Goal: Transaction & Acquisition: Purchase product/service

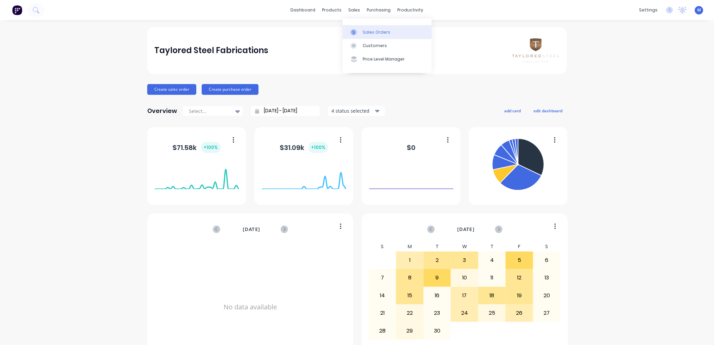
click at [361, 32] on link "Sales Orders" at bounding box center [387, 31] width 89 height 13
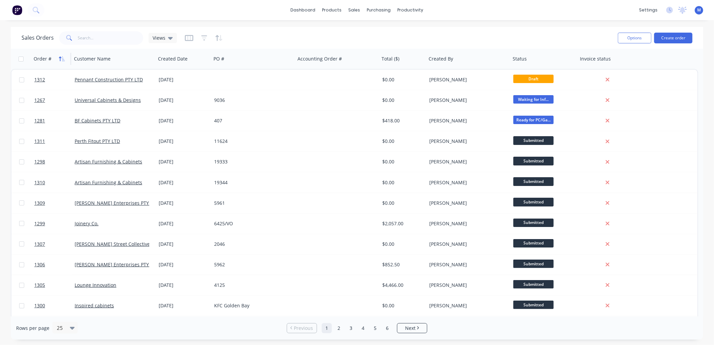
click at [59, 57] on icon "button" at bounding box center [62, 58] width 6 height 5
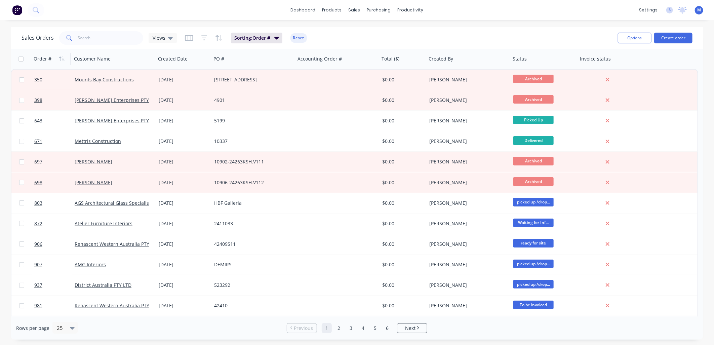
click at [59, 57] on icon "button" at bounding box center [62, 58] width 6 height 5
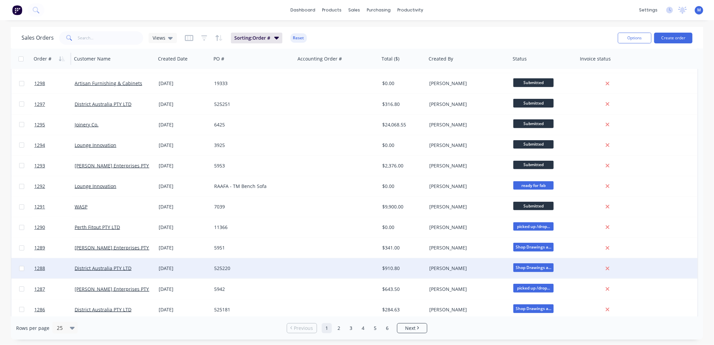
scroll to position [266, 0]
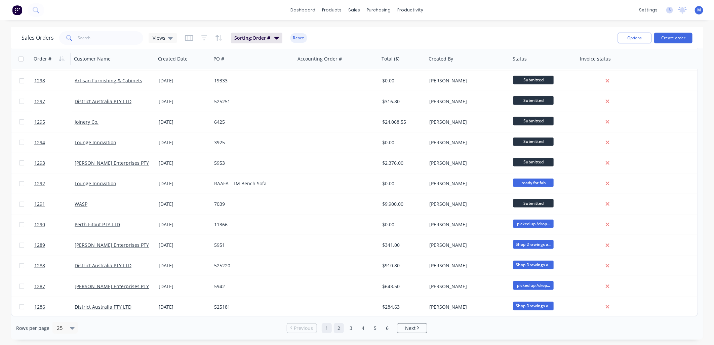
click at [343, 328] on link "2" at bounding box center [339, 328] width 10 height 10
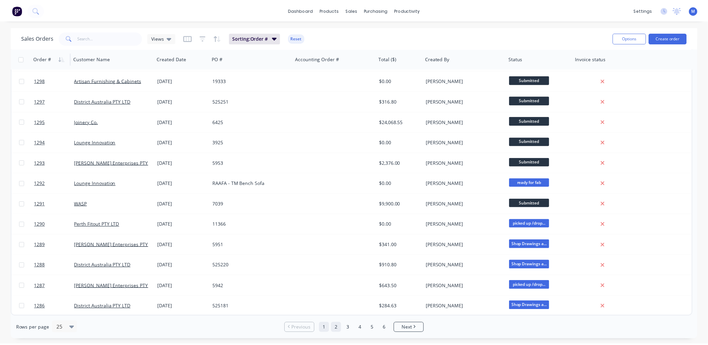
scroll to position [0, 0]
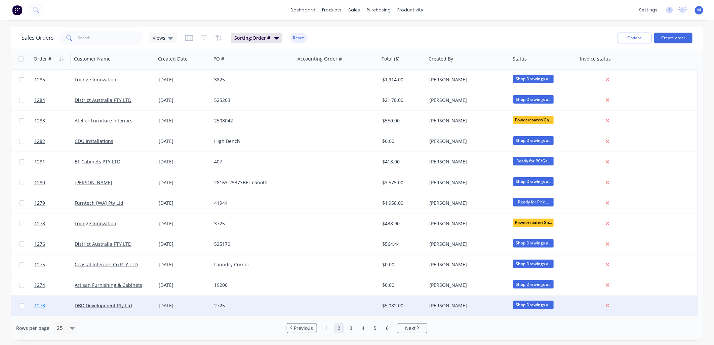
click at [37, 305] on span "1273" at bounding box center [39, 305] width 11 height 7
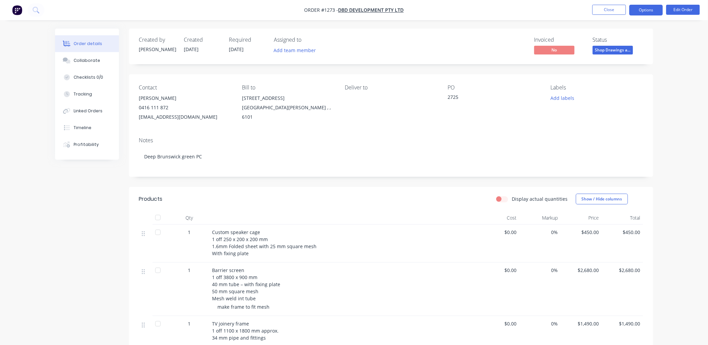
click at [653, 11] on button "Options" at bounding box center [647, 10] width 34 height 11
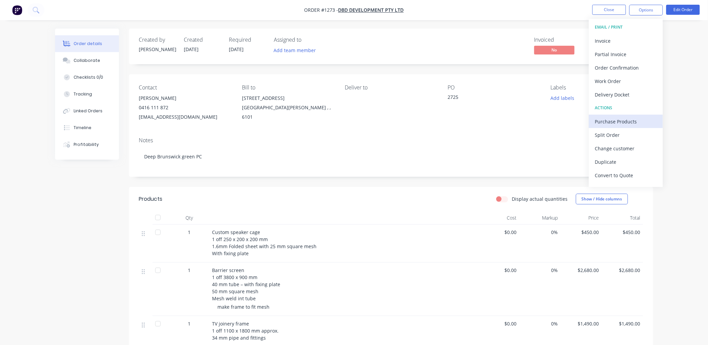
click at [609, 119] on div "Purchase Products" at bounding box center [626, 122] width 62 height 10
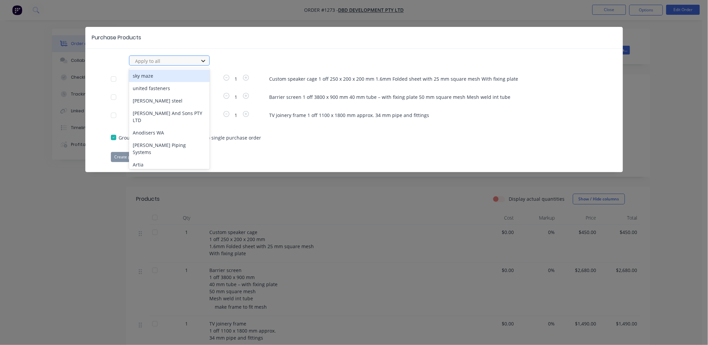
click at [204, 61] on icon at bounding box center [203, 61] width 4 height 2
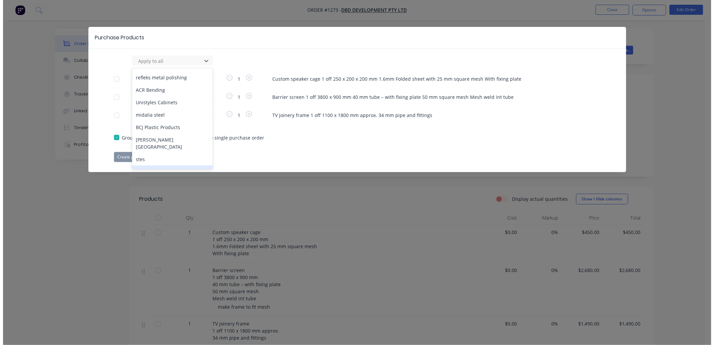
scroll to position [149, 0]
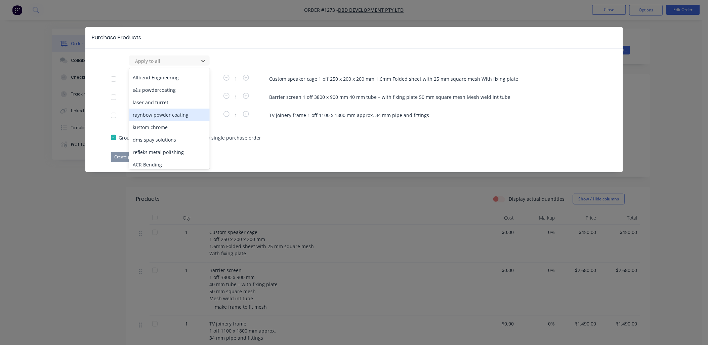
click at [175, 109] on div "raynbow powder coating" at bounding box center [169, 115] width 81 height 12
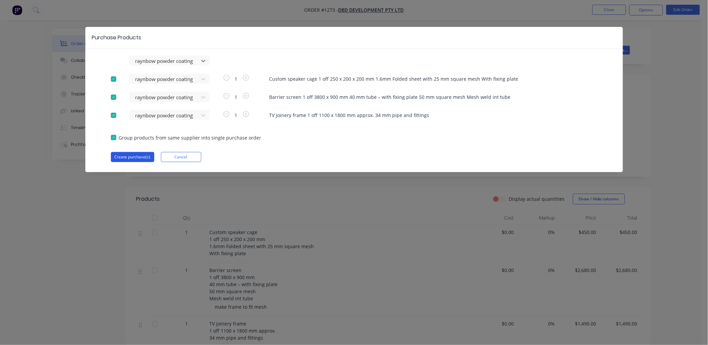
click at [140, 157] on button "Create purchase(s)" at bounding box center [132, 157] width 43 height 10
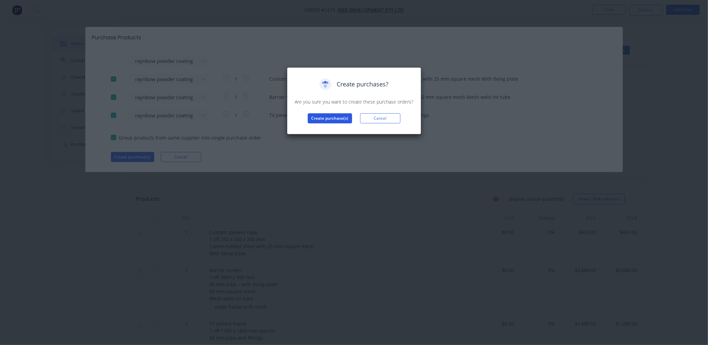
click at [336, 116] on button "Create purchase(s)" at bounding box center [330, 118] width 44 height 10
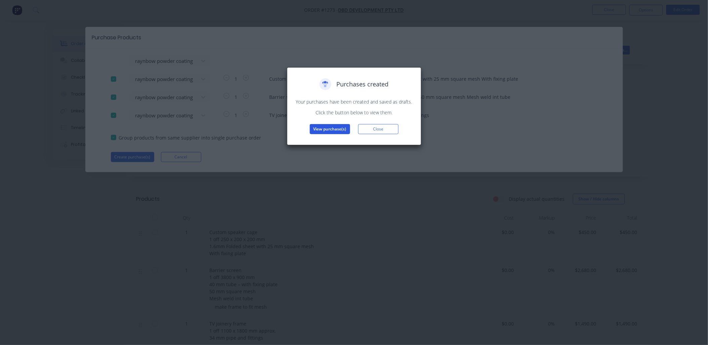
click at [336, 130] on button "View purchase(s)" at bounding box center [330, 129] width 40 height 10
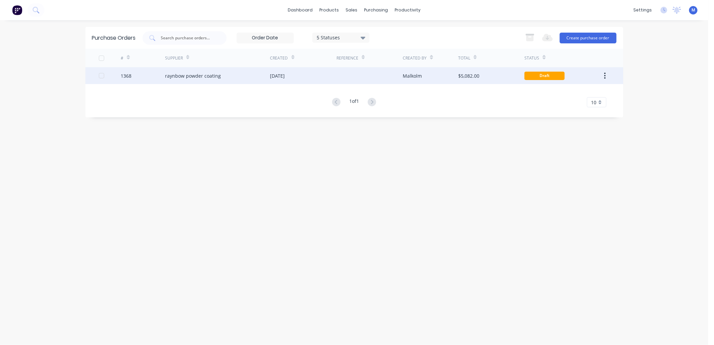
click at [194, 80] on div "raynbow powder coating" at bounding box center [217, 75] width 105 height 17
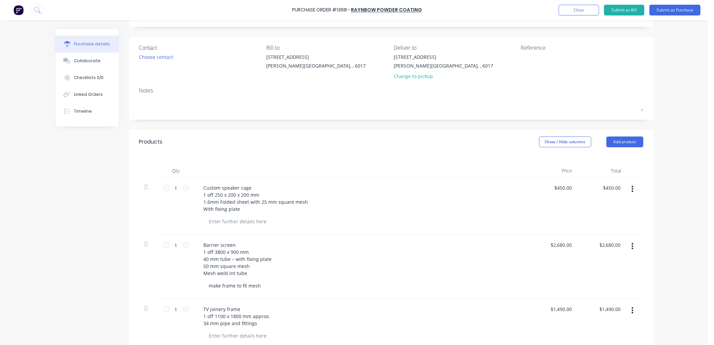
scroll to position [75, 0]
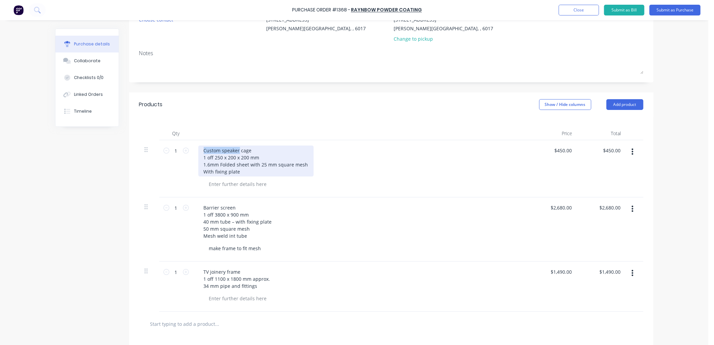
drag, startPoint x: 236, startPoint y: 151, endPoint x: 199, endPoint y: 152, distance: 36.7
click at [199, 152] on div "Custom speaker cage 1 off 250 x 200 x 200 mm 1.6mm Folded sheet with 25 mm squa…" at bounding box center [255, 161] width 115 height 31
click at [236, 172] on div "Mesh cage 1 off 250 x 200 x 200 mm 1.6mm Folded sheet with 25 mm square mesh Wi…" at bounding box center [255, 161] width 115 height 31
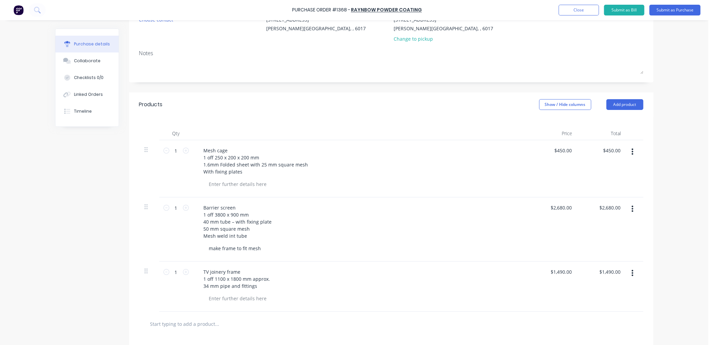
click at [311, 187] on div at bounding box center [364, 184] width 320 height 10
click at [235, 215] on div "Barrier screen 1 off 3800 x 900 mm 40 mm tube – with fixing plate 50 mm square …" at bounding box center [237, 222] width 79 height 38
click at [268, 223] on div "Barrier screen 1 off 3800 x 900mmH 40 mm tube – with fixing plate 50 mm square …" at bounding box center [237, 222] width 79 height 38
click at [274, 250] on div "make frame to fit mesh" at bounding box center [364, 248] width 320 height 10
drag, startPoint x: 200, startPoint y: 278, endPoint x: 261, endPoint y: 287, distance: 61.5
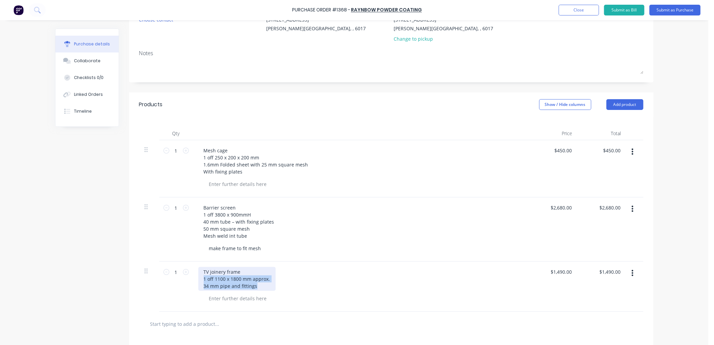
click at [261, 287] on div "TV joinery frame 1 off 1100 x 1800 mm approx. 34 mm pipe and fittings" at bounding box center [236, 279] width 77 height 24
click at [257, 273] on div "TV joinery frame 1 off 1100 x 1800 mm approx. 34 mm pipe and fittings" at bounding box center [236, 279] width 77 height 24
drag, startPoint x: 258, startPoint y: 288, endPoint x: 148, endPoint y: 279, distance: 110.3
click at [148, 279] on div "1 1 TV joinery frame - 34diam pipe 1 off 1100 x 1800 mm approx. 34 mm pipe and …" at bounding box center [391, 287] width 504 height 50
click at [218, 286] on div at bounding box center [238, 284] width 69 height 10
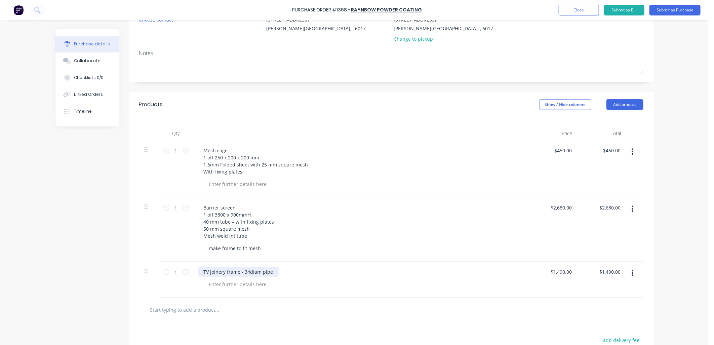
click at [254, 273] on div "TV joinery frame - 34diam pipe" at bounding box center [238, 272] width 80 height 10
drag, startPoint x: 267, startPoint y: 274, endPoint x: 269, endPoint y: 284, distance: 11.0
click at [267, 274] on div "TV joinery frame - 34diam pipe" at bounding box center [238, 272] width 80 height 10
click at [267, 294] on div "TV joinery frame - 34diam pipe & joiners" at bounding box center [361, 280] width 336 height 36
click at [224, 283] on div at bounding box center [238, 284] width 69 height 10
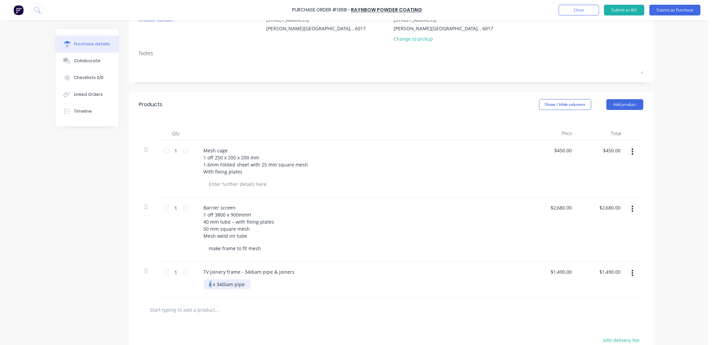
drag, startPoint x: 209, startPoint y: 284, endPoint x: 205, endPoint y: 284, distance: 3.4
click at [205, 284] on div "4 x 34diam pipe" at bounding box center [227, 284] width 47 height 10
click at [247, 286] on div "2 x 34diam pipe" at bounding box center [364, 284] width 320 height 10
click at [243, 285] on div "2 x 34diam pipe" at bounding box center [227, 284] width 47 height 10
click at [249, 291] on div "2 x 34diam pipe - 1804mm /2 x 34diam pipe -" at bounding box center [239, 287] width 71 height 17
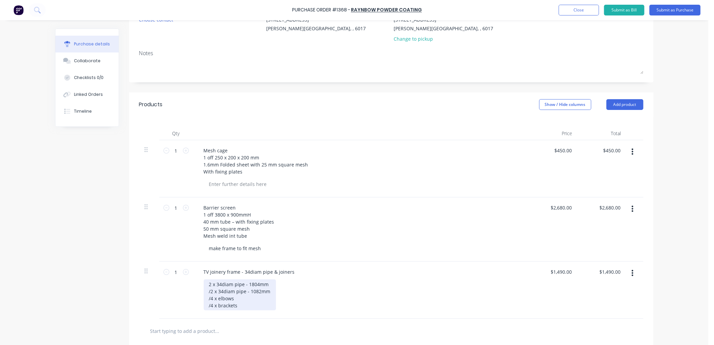
click at [243, 298] on div "2 x 34diam pipe - 1804mm /2 x 34diam pipe - 1082mm /4 x elbows /4 x brackets" at bounding box center [240, 294] width 72 height 31
click at [239, 308] on div "2 x 34diam pipe - 1804mm /2 x 34diam pipe - 1082mm /4 x 34 inside diam elbows /…" at bounding box center [240, 294] width 72 height 31
click at [216, 305] on div "2 x 34diam pipe - 1804mm /2 x 34diam pipe - 1082mm /4 x 34 inside diam elbows /…" at bounding box center [240, 294] width 72 height 31
click at [293, 306] on div "2 x 34diam pipe - 1804mm /2 x 34diam pipe - 1082mm /4 x 34 inside diam elbows /…" at bounding box center [364, 294] width 320 height 31
click at [220, 300] on div "2 x 34diam pipe - 1804mm /2 x 34diam pipe - 1082mm /4 x 34 inside diam elbows /…" at bounding box center [240, 294] width 73 height 31
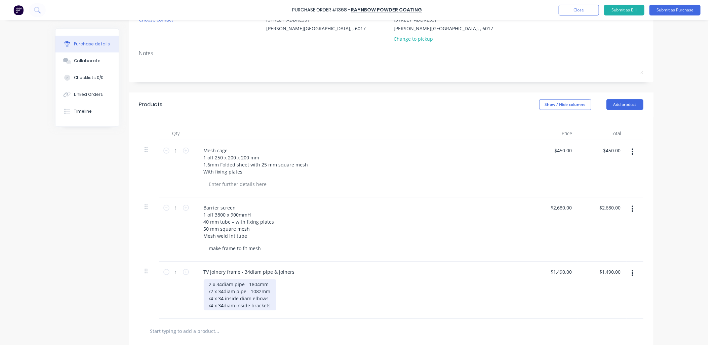
click at [220, 306] on div "2 x 34diam pipe - 1804mm /2 x 34diam pipe - 1082mm /4 x 34 inside diam elbows /…" at bounding box center [240, 294] width 73 height 31
click at [264, 305] on div "2 x 34diam pipe - 1804mm /2 x 34diam pipe - 1082mm /4 x 34 inside diam elbows /…" at bounding box center [248, 294] width 89 height 31
click at [289, 304] on div "2 x 34diam pipe - 1804mm /2 x 34diam pipe - 1082mm /4 x 34 inside diam elbows /…" at bounding box center [364, 294] width 320 height 31
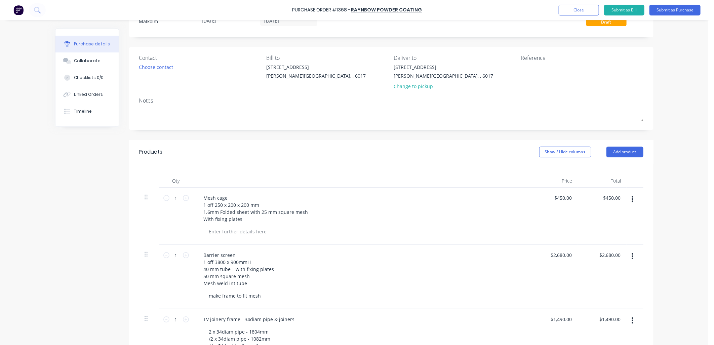
scroll to position [0, 0]
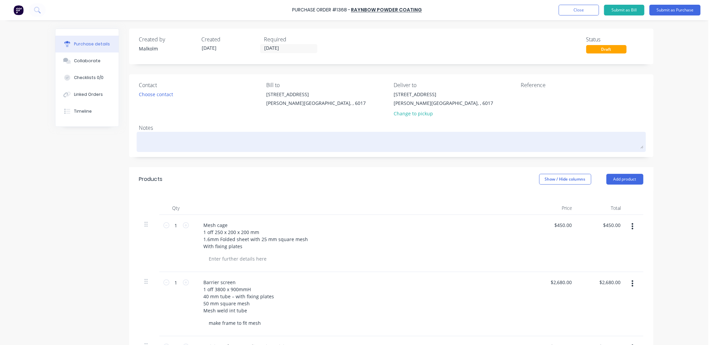
click at [160, 138] on textarea at bounding box center [391, 140] width 504 height 15
type textarea "x"
type textarea "P"
type textarea "x"
type textarea "PC"
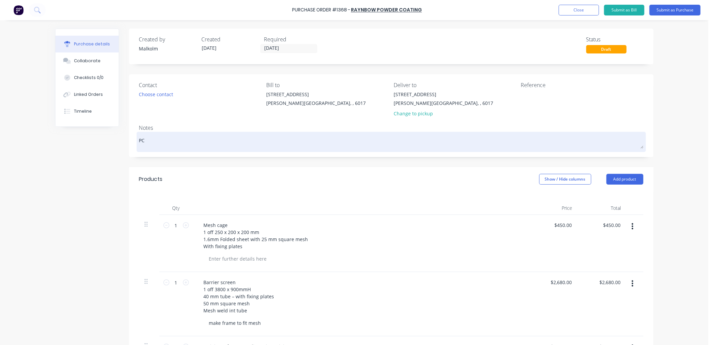
type textarea "x"
type textarea "PC"
type textarea "x"
type textarea "PC D"
type textarea "x"
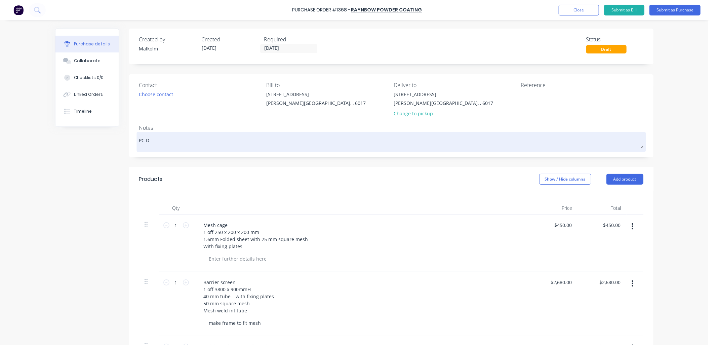
type textarea "PC De"
type textarea "x"
type textarea "PC Dee"
type textarea "x"
type textarea "PC Deep"
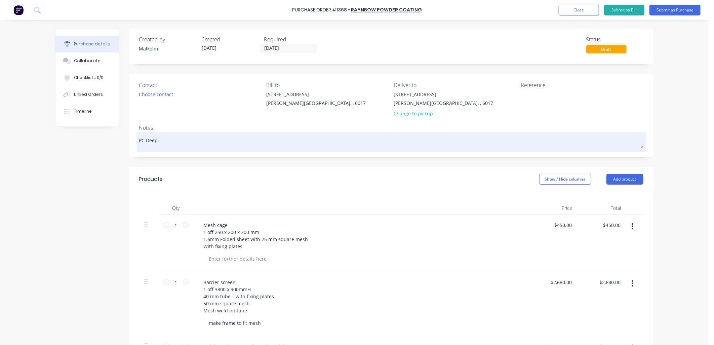
type textarea "x"
type textarea "PC Deep"
type textarea "x"
type textarea "PC Deep b"
type textarea "x"
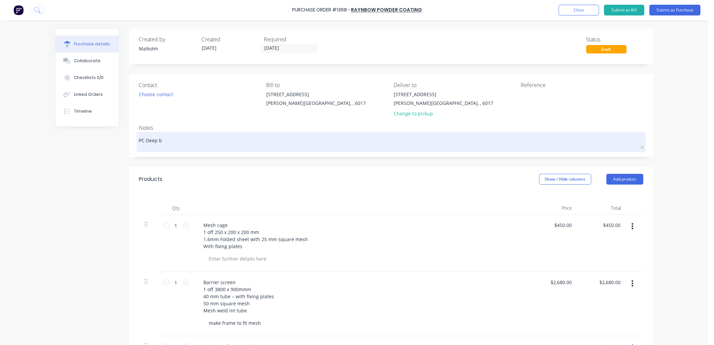
type textarea "PC Deep br"
type textarea "x"
type textarea "PC Deep bru"
type textarea "x"
type textarea "PC Deep brun"
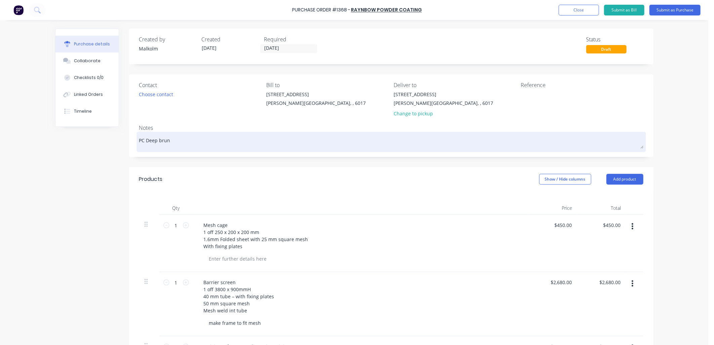
type textarea "x"
type textarea "PC Deep bruns"
type textarea "x"
type textarea "PC Deep brunsw"
type textarea "x"
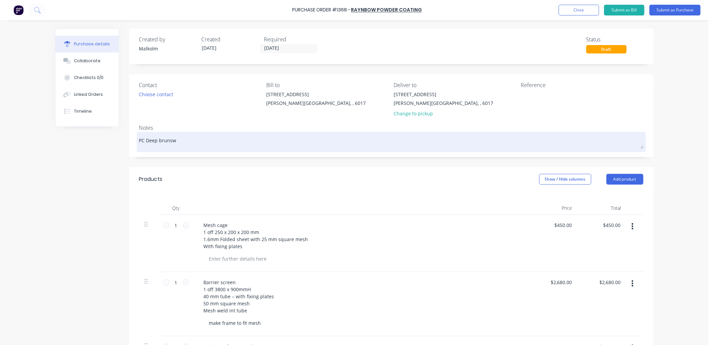
type textarea "PC Deep brunswi"
type textarea "x"
type textarea "PC Deep brunswic"
type textarea "x"
type textarea "PC Deep brunswick"
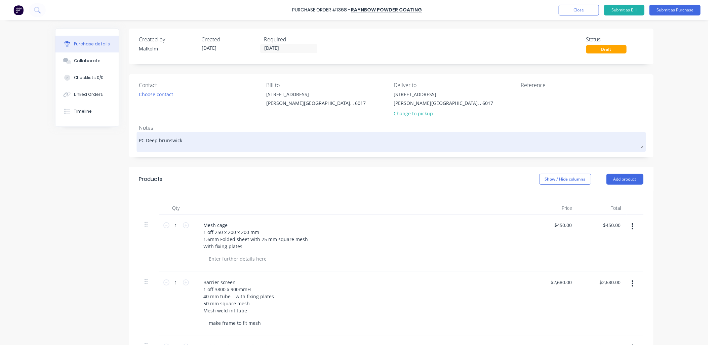
type textarea "x"
type textarea "PC Deep brunswick"
type textarea "x"
type textarea "PC Deep brunswick G"
type textarea "x"
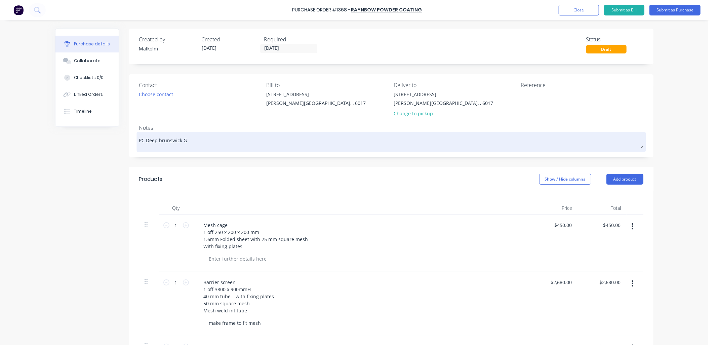
type textarea "PC Deep brunswick Gr"
type textarea "x"
type textarea "PC Deep brunswick Gre"
type textarea "x"
type textarea "PC Deep brunswick Gree"
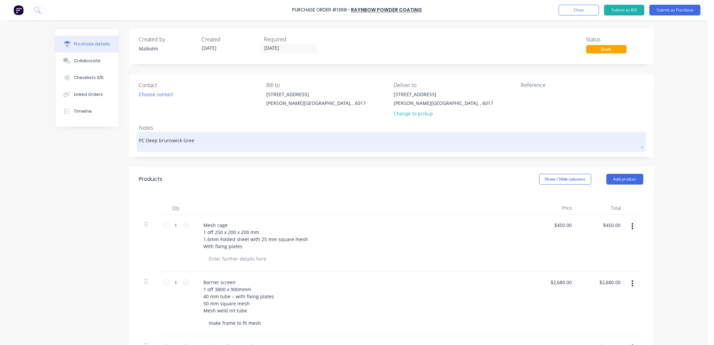
type textarea "x"
type textarea "PC Deep brunswick Green"
type textarea "x"
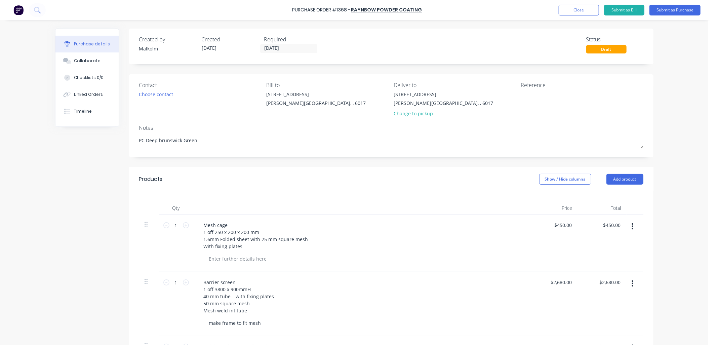
type textarea "PC Deep runswick Green"
type textarea "x"
type textarea "PC Deep Brunswick Green"
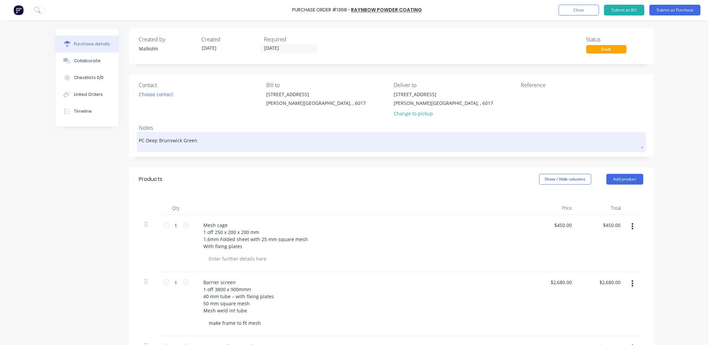
type textarea "x"
click at [278, 147] on textarea "PC Deep Brunswick Green" at bounding box center [391, 140] width 504 height 15
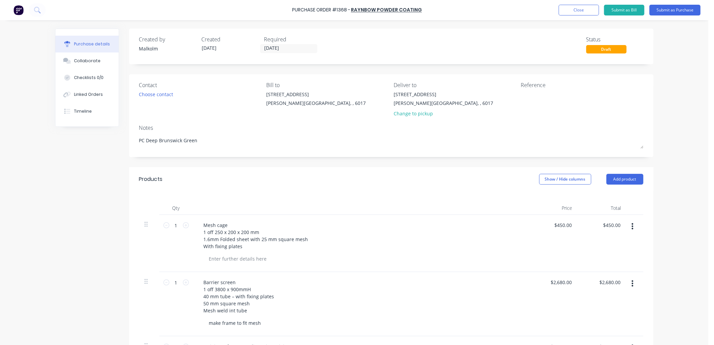
type textarea "PC Deep Brunswick Green"
type textarea "x"
type textarea "PC Deep Brunswick Green"
click at [325, 127] on div "Notes" at bounding box center [391, 128] width 504 height 8
click at [532, 97] on textarea at bounding box center [563, 98] width 84 height 15
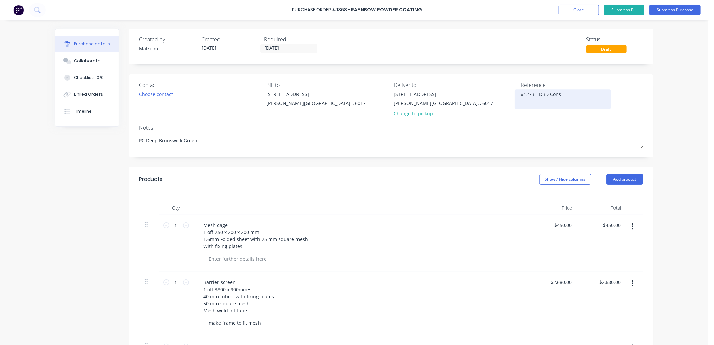
type textarea "#1273 - DBD Const"
type textarea "x"
type textarea "#1273 - DBD Constr"
type textarea "x"
type textarea "#1273 - DBD Constru"
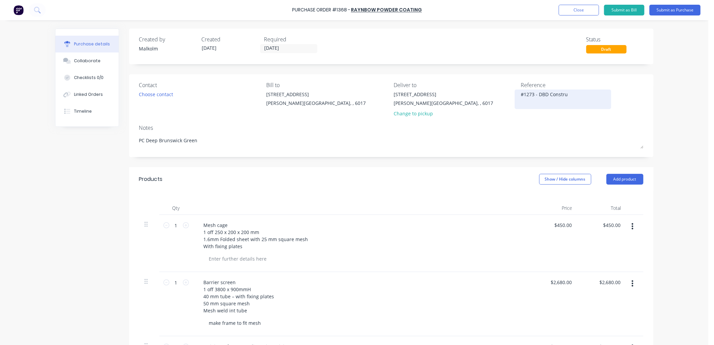
type textarea "x"
type textarea "#1273 - DBD Construc"
type textarea "x"
type textarea "#1273 - DBD Construct"
type textarea "x"
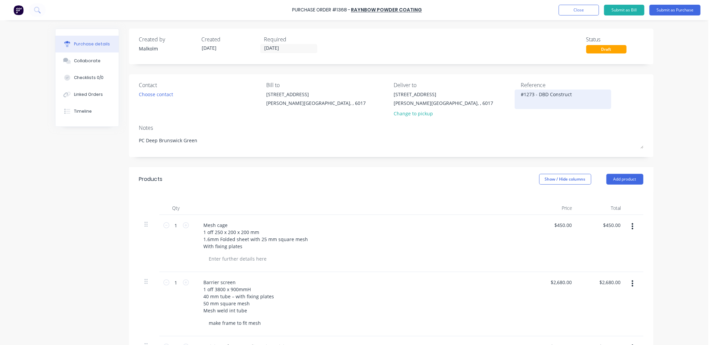
type textarea "#1273 - DBD Constructi"
type textarea "x"
type textarea "#1273 - DBD Constructio"
type textarea "x"
type textarea "#1273 - DBD Construction"
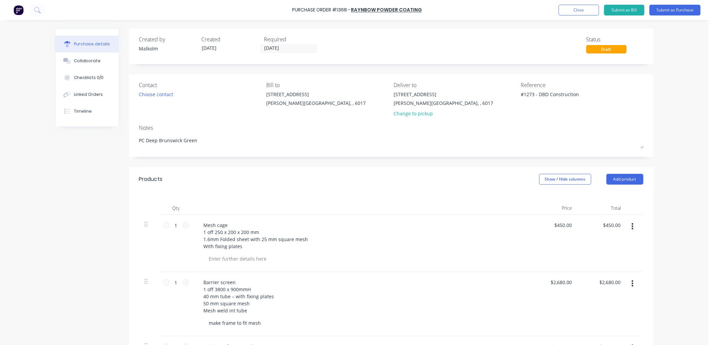
type textarea "x"
type textarea "#1273 - DBD Construction"
click at [504, 124] on div "Notes" at bounding box center [391, 128] width 504 height 8
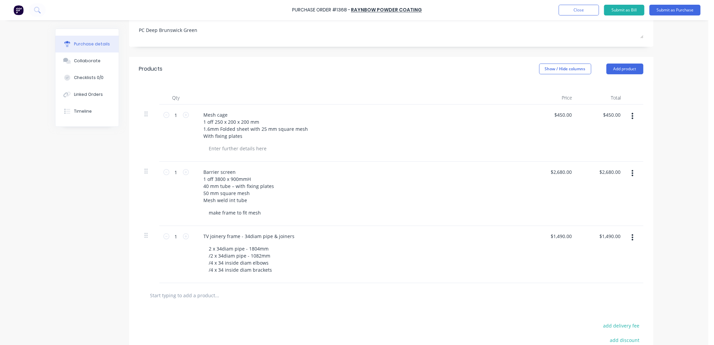
scroll to position [112, 0]
click at [287, 235] on div "TV joinery frame - 34diam pipe & joiners" at bounding box center [249, 235] width 102 height 10
click at [290, 234] on div "TV joinery frame - 34diam pipe & joiners" at bounding box center [249, 235] width 102 height 10
click at [345, 248] on div "2 x 34diam pipe - 1804mm /2 x 34diam pipe - 1082mm /4 x 34 inside diam elbows /…" at bounding box center [364, 257] width 320 height 31
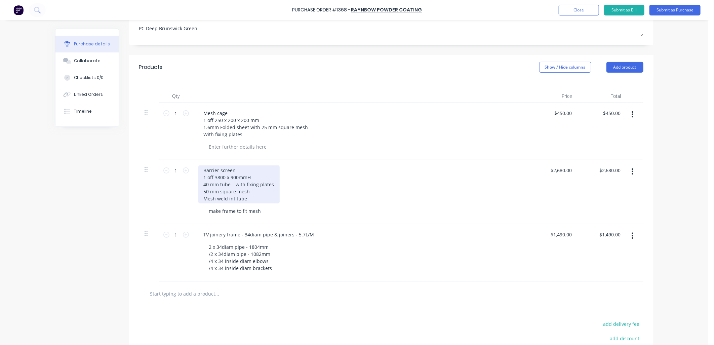
click at [231, 172] on div "Barrier screen 1 off 3800 x 900mmH 40 mm tube – with fixing plates 50 mm square…" at bounding box center [238, 184] width 81 height 38
click at [291, 202] on div "Barrier screen - 10.2 L/M- 1 off 3800 x 900mmH 40 mm tube – with fixing plates …" at bounding box center [360, 184] width 325 height 38
click at [261, 172] on div "Barrier screen - 10.2 L/M- 1 off 3800 x 900mmH 40 mm tube – with fixing plates …" at bounding box center [238, 184] width 81 height 38
click at [322, 176] on div "Barrier screen - 10.2 L/M-2.8Msq 1 off 3800 x 900mmH 40 mm tube – with fixing p…" at bounding box center [360, 184] width 325 height 38
click at [664, 203] on div "Purchase Order #1368 - raynbow powder coating Add product Close Submit as Bill …" at bounding box center [354, 172] width 708 height 345
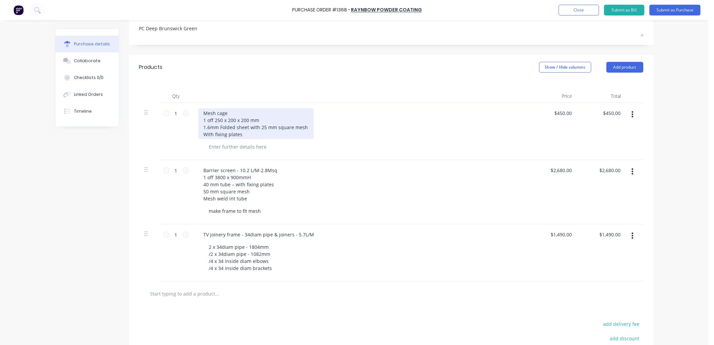
click at [247, 113] on div "Mesh cage 1 off 250 x 200 x 200 mm 1.6mm Folded sheet with 25 mm square mesh Wi…" at bounding box center [255, 123] width 115 height 31
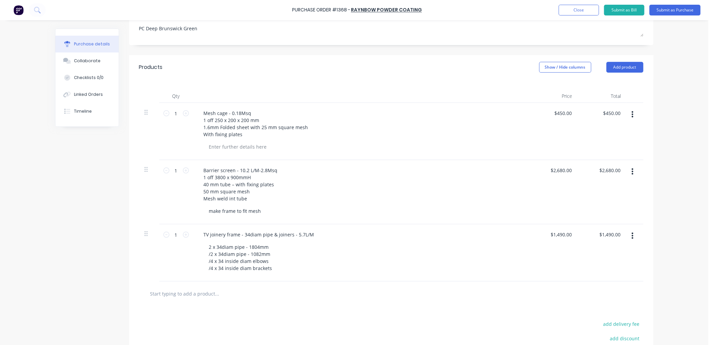
click at [317, 100] on div at bounding box center [361, 95] width 336 height 13
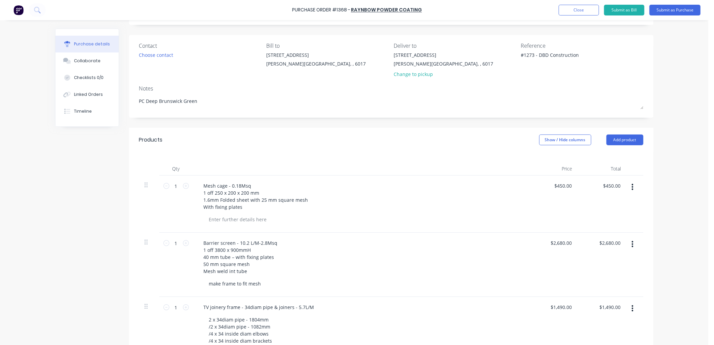
scroll to position [75, 0]
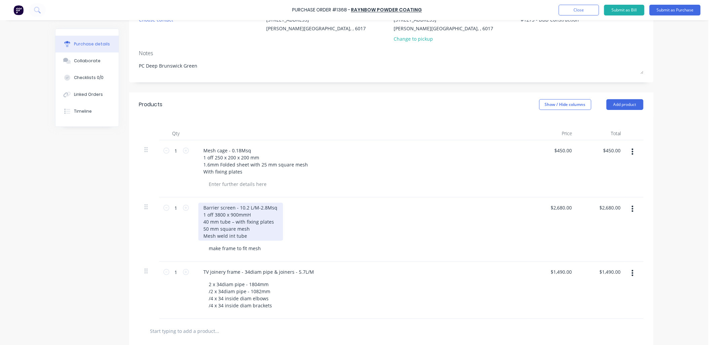
click at [224, 235] on div "Barrier screen - 10.2 L/M-2.8Msq 1 off 3800 x 900mmH 40 mm tube – with fixing p…" at bounding box center [240, 222] width 85 height 38
click at [236, 237] on div "Barrier screen - 10.2 L/M-2.8Msq 1 off 3800 x 900mmH 40 mm tube – with fixing p…" at bounding box center [240, 222] width 85 height 38
type textarea "x"
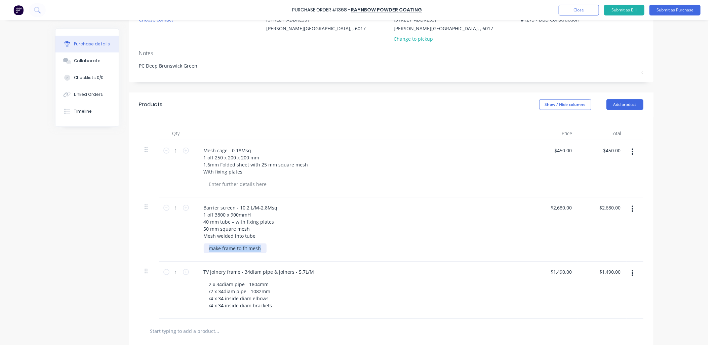
drag, startPoint x: 259, startPoint y: 249, endPoint x: 184, endPoint y: 247, distance: 75.3
click at [187, 247] on div "1 1 Barrier screen - 10.2 L/M-2.8Msq 1 off 3800 x 900mmH 40 mm tube – with fixi…" at bounding box center [391, 229] width 504 height 64
click at [298, 239] on div "Barrier screen - 10.2 L/M-2.8Msq 1 off 3800 x 900mmH 40 mm tube – with fixing p…" at bounding box center [360, 222] width 325 height 38
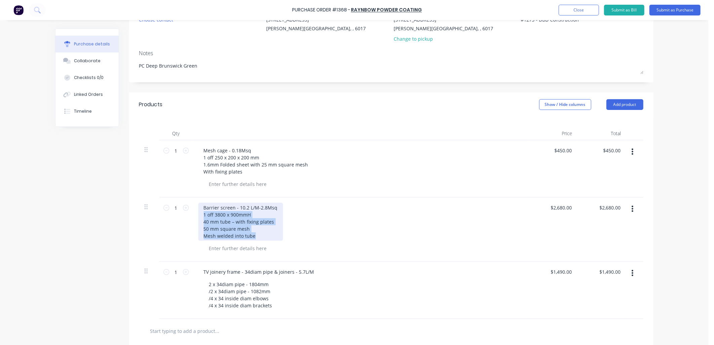
drag, startPoint x: 253, startPoint y: 237, endPoint x: 199, endPoint y: 213, distance: 58.9
click at [199, 213] on div "Barrier screen - 10.2 L/M-2.8Msq 1 off 3800 x 900mmH 40 mm tube – with fixing p…" at bounding box center [240, 222] width 85 height 38
copy div "1 off 3800 x 900mmH 40 mm tube – with fixing plates 50 mm square mesh Mesh weld…"
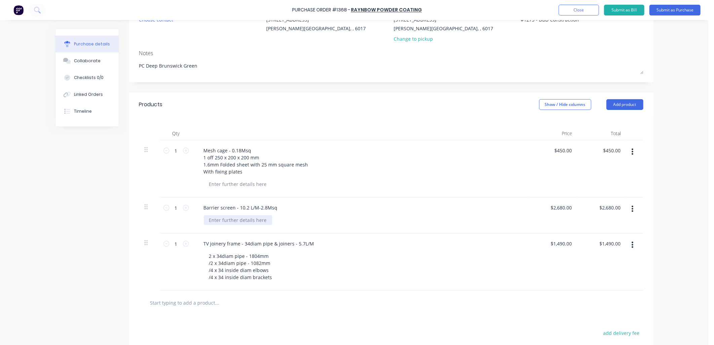
click at [252, 220] on div at bounding box center [238, 220] width 69 height 10
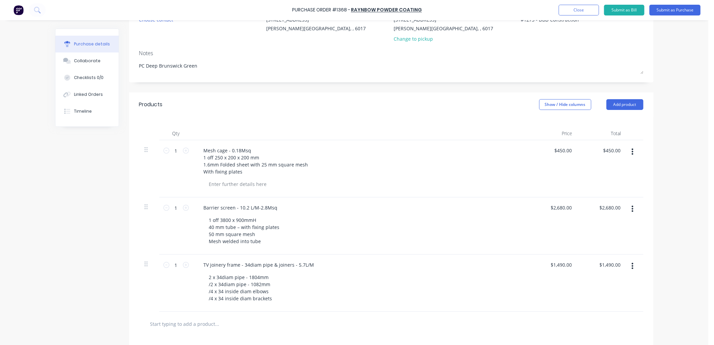
click at [361, 237] on div "1 off 3800 x 900mmH 40 mm tube – with fixing plates 50 mm square mesh Mesh weld…" at bounding box center [364, 230] width 320 height 31
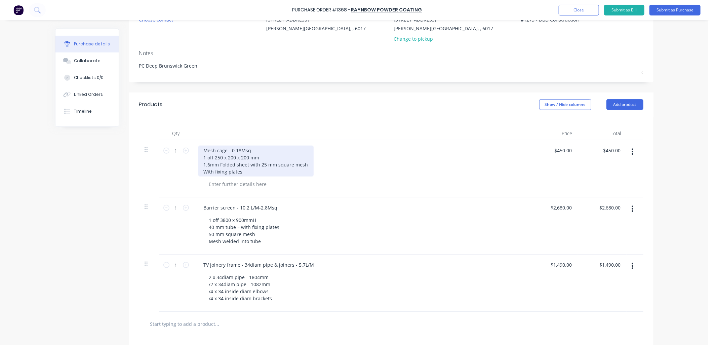
click at [234, 170] on div "Mesh cage - 0.18Msq 1 off 250 x 200 x 200 mm 1.6mm Folded sheet with 25 mm squa…" at bounding box center [255, 161] width 115 height 31
drag, startPoint x: 241, startPoint y: 173, endPoint x: 199, endPoint y: 158, distance: 44.6
click at [199, 158] on div "Mesh cage - 0.18Msq 1 off 250 x 200 x 200 mm 1.6mm Folded sheet with 25 mm squa…" at bounding box center [255, 161] width 115 height 31
copy div "1 off 250 x 200 x 200 mm 1.6mm Folded sheet with 25 mm square mesh With fixing …"
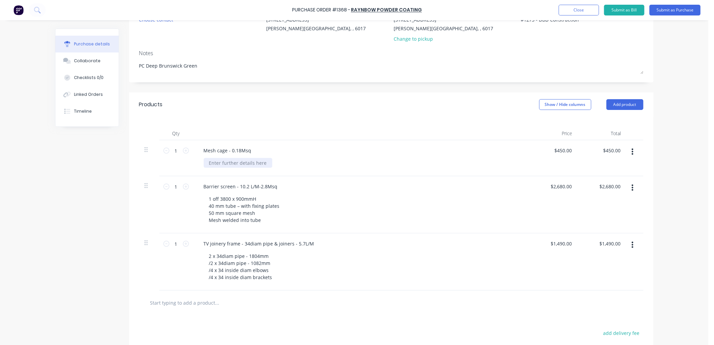
click at [246, 163] on div at bounding box center [238, 163] width 69 height 10
type textarea "x"
paste div
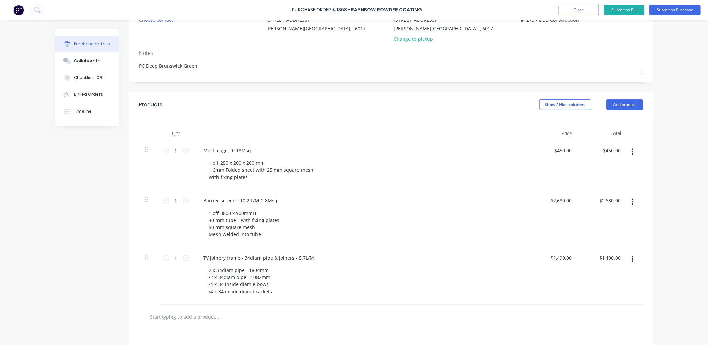
click at [377, 184] on div "Mesh cage - 0.18Msq 1 off 250 x 200 x 200 mm 1.6mm Folded sheet with 25 mm squa…" at bounding box center [361, 165] width 336 height 50
click at [665, 11] on button "Submit as Purchase" at bounding box center [675, 10] width 51 height 11
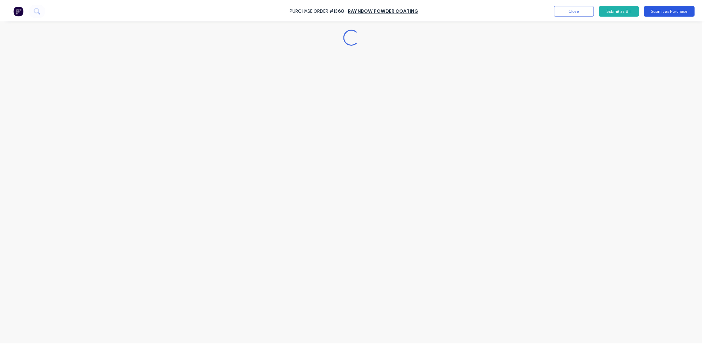
scroll to position [0, 0]
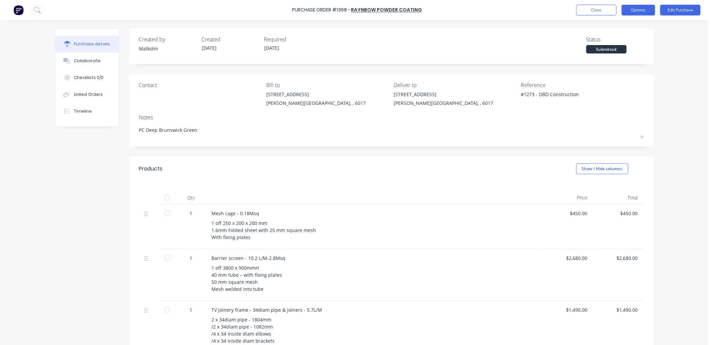
click at [644, 11] on button "Options" at bounding box center [639, 10] width 34 height 11
click at [627, 25] on div "Print / Email" at bounding box center [623, 28] width 52 height 10
click at [626, 51] on div "Without pricing" at bounding box center [623, 54] width 52 height 10
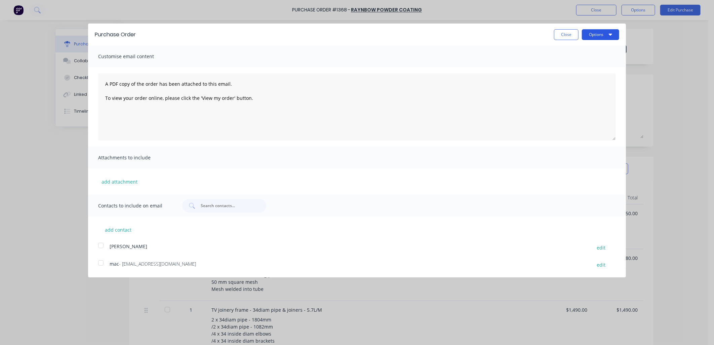
click at [608, 32] on button "Options" at bounding box center [600, 34] width 37 height 11
click at [573, 47] on div "Print" at bounding box center [587, 52] width 52 height 10
click at [558, 34] on button "Close" at bounding box center [566, 34] width 25 height 11
type textarea "x"
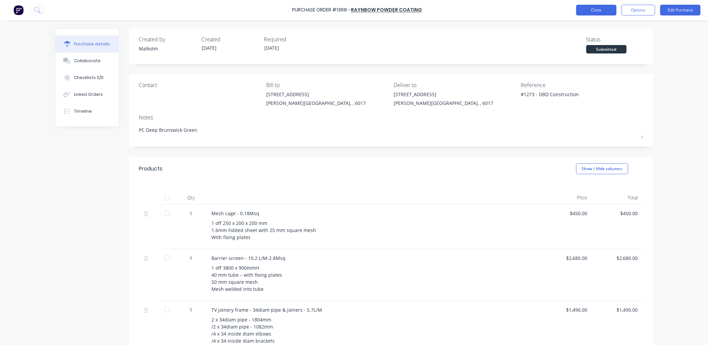
click at [584, 10] on button "Close" at bounding box center [596, 10] width 40 height 11
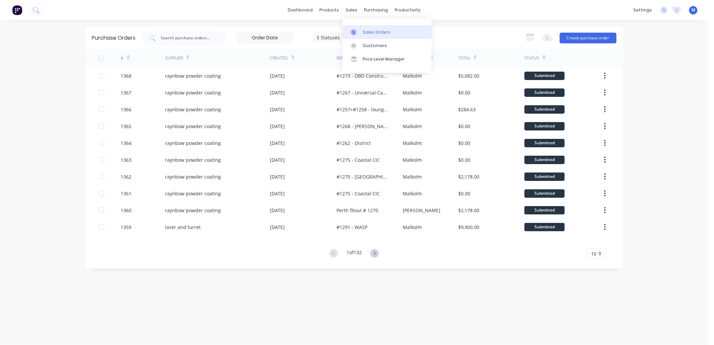
click at [356, 27] on link "Sales Orders" at bounding box center [387, 31] width 89 height 13
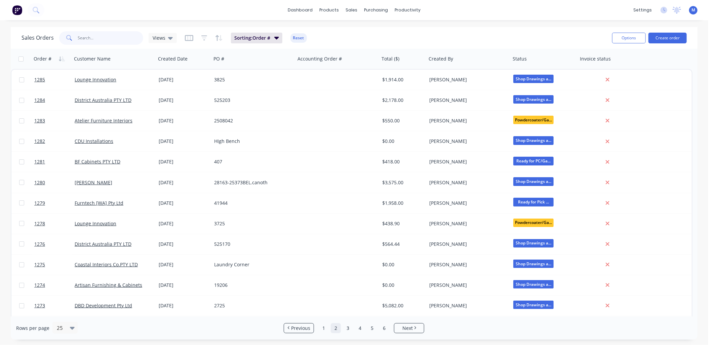
click at [86, 38] on input "text" at bounding box center [111, 37] width 66 height 13
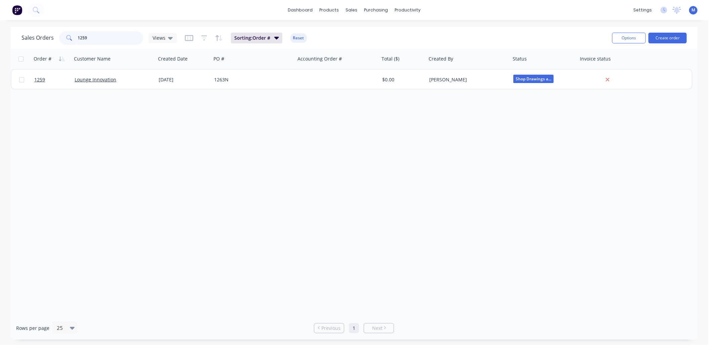
type input "1259"
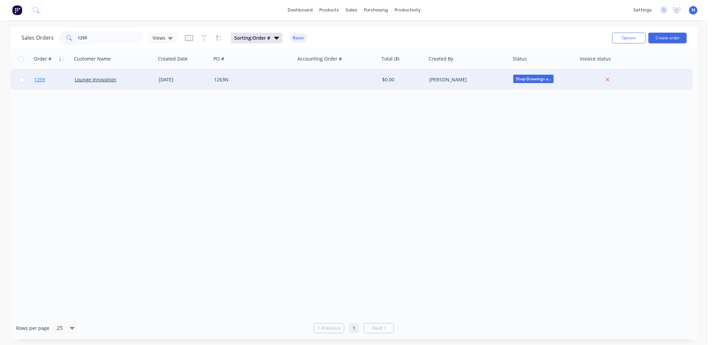
click at [42, 78] on span "1259" at bounding box center [39, 79] width 11 height 7
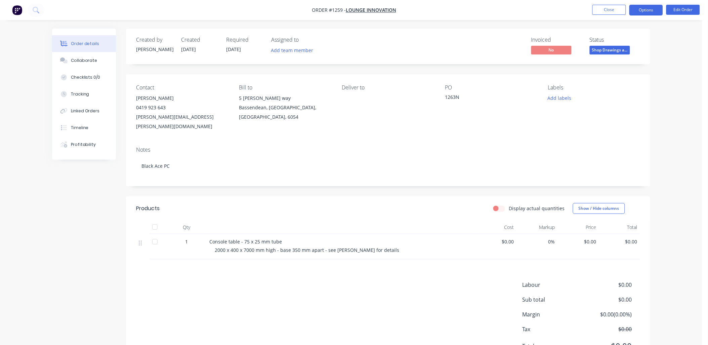
click at [654, 11] on button "Options" at bounding box center [647, 10] width 34 height 11
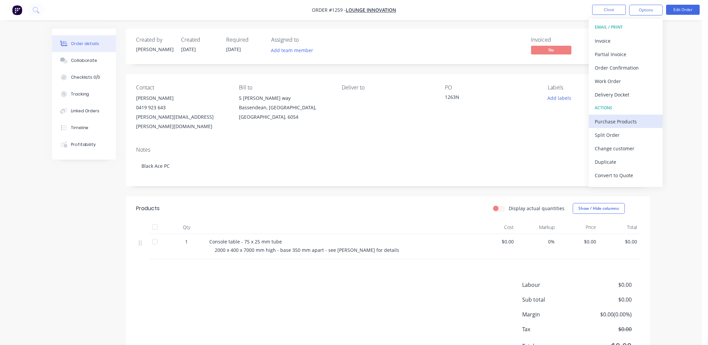
click at [620, 118] on div "Purchase Products" at bounding box center [626, 122] width 62 height 10
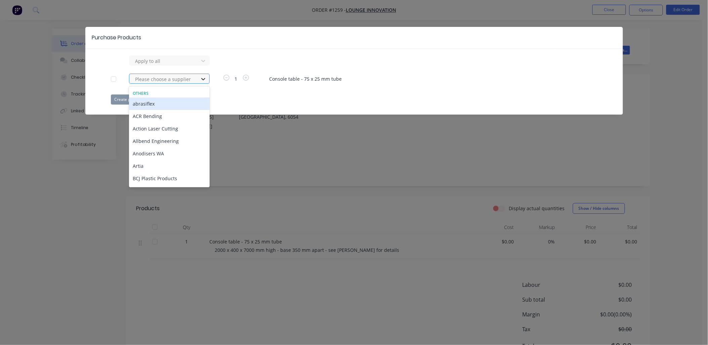
click at [200, 79] on icon at bounding box center [203, 79] width 7 height 7
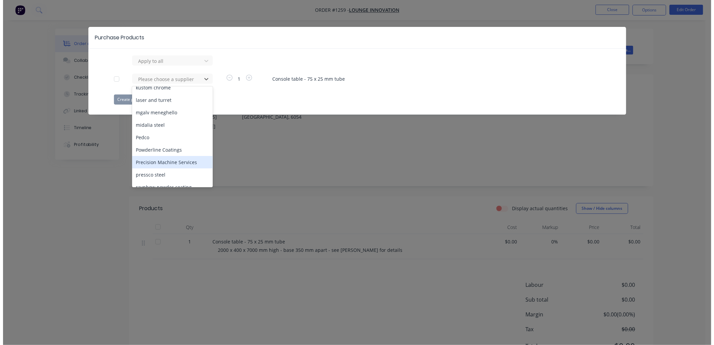
scroll to position [261, 0]
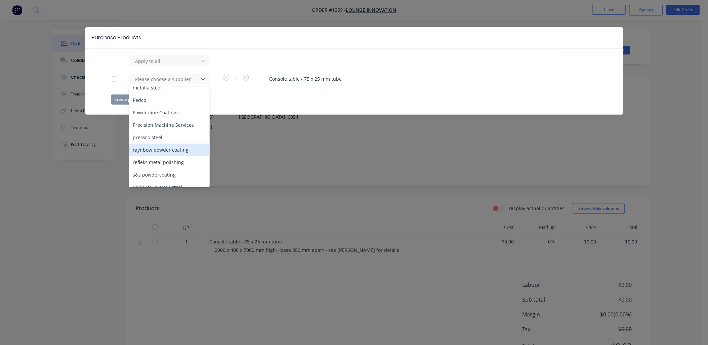
click at [167, 144] on div "raynbow powder coating" at bounding box center [169, 150] width 81 height 12
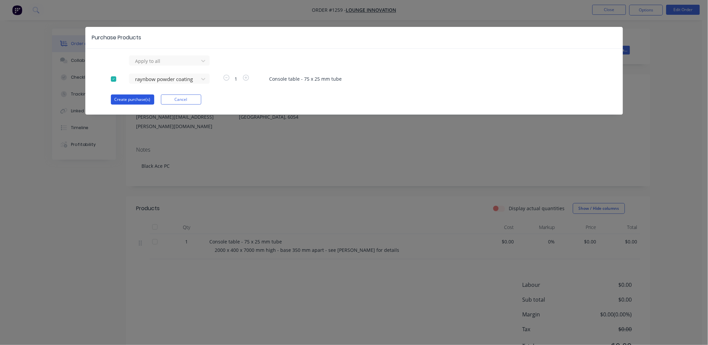
click at [141, 100] on button "Create purchase(s)" at bounding box center [132, 99] width 43 height 10
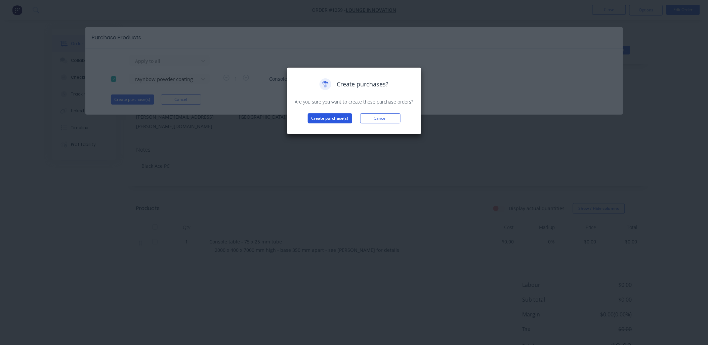
click at [314, 120] on button "Create purchase(s)" at bounding box center [330, 118] width 44 height 10
click at [313, 125] on button "View purchase(s)" at bounding box center [330, 129] width 40 height 10
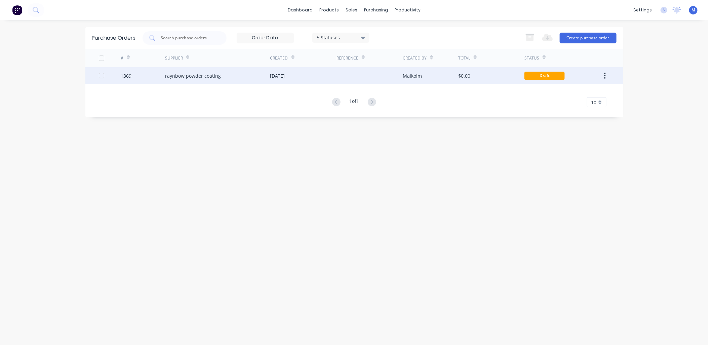
click at [219, 79] on div "raynbow powder coating" at bounding box center [217, 75] width 105 height 17
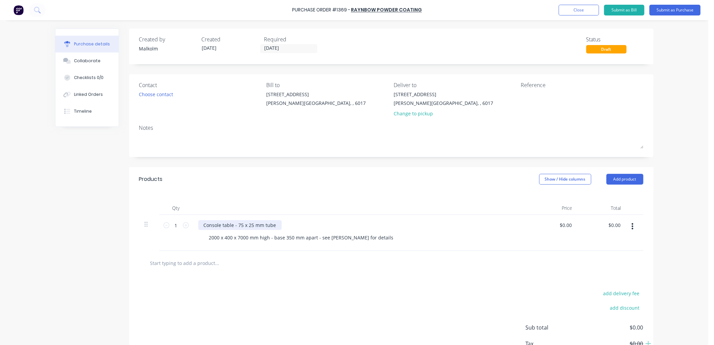
click at [231, 226] on div "Console table - 75 x 25 mm tube" at bounding box center [239, 225] width 83 height 10
click at [290, 247] on div "Console table C - 75 x 25 mm tube 2000 x 400 x 7000 mm high - base 350 mm apart…" at bounding box center [361, 233] width 336 height 36
click at [263, 226] on div "Console table C - 75 x 25 mm tube" at bounding box center [242, 225] width 88 height 10
click at [276, 224] on div "Console table C - 75 x 25 mm tube" at bounding box center [242, 225] width 88 height 10
click at [313, 252] on div at bounding box center [391, 263] width 504 height 25
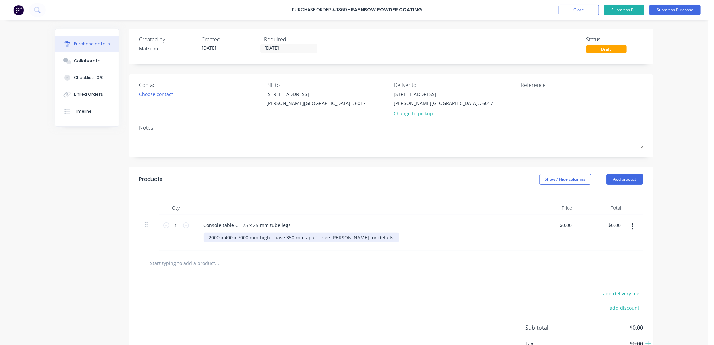
click at [243, 237] on div "2000 x 400 x 7000 mm high - base 350 mm apart - see Chris for details" at bounding box center [301, 238] width 195 height 10
drag, startPoint x: 263, startPoint y: 239, endPoint x: 359, endPoint y: 241, distance: 96.2
click at [359, 241] on div "2000 x 400 x 700 mm high - base 350 mm apart - see Chris for details" at bounding box center [300, 238] width 193 height 10
click at [322, 247] on div "Console table C - 75 x 25 mm tube legs 2000 x 400 x 700 mm high" at bounding box center [361, 233] width 336 height 36
click at [633, 179] on button "Add product" at bounding box center [625, 179] width 37 height 11
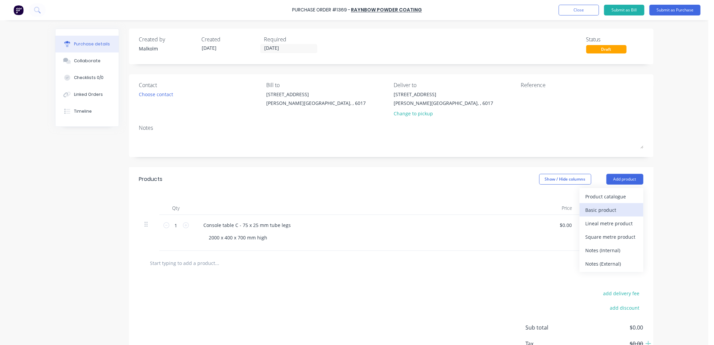
click at [604, 208] on div "Basic product" at bounding box center [612, 210] width 52 height 10
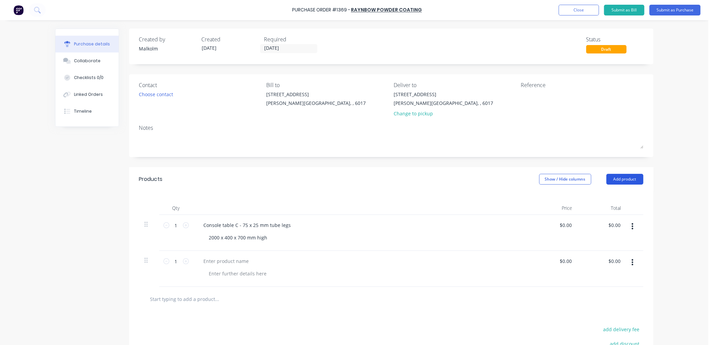
click at [623, 178] on button "Add product" at bounding box center [625, 179] width 37 height 11
click at [610, 210] on div "Basic product" at bounding box center [612, 210] width 52 height 10
click at [206, 261] on div at bounding box center [226, 261] width 56 height 10
click at [201, 262] on div "$ legged table" at bounding box center [219, 261] width 43 height 10
click at [233, 261] on div "4 legged table" at bounding box center [219, 261] width 43 height 10
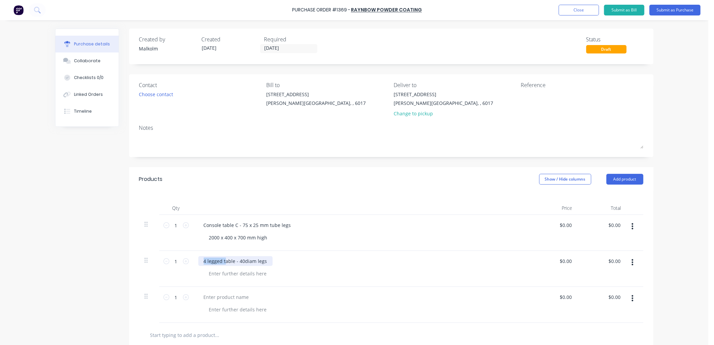
drag, startPoint x: 221, startPoint y: 260, endPoint x: 194, endPoint y: 260, distance: 26.9
click at [194, 260] on div "4 legged table - 40diam legs" at bounding box center [361, 269] width 336 height 36
click at [213, 261] on div "Table - 40diam legs" at bounding box center [225, 261] width 54 height 10
click at [263, 274] on div at bounding box center [238, 274] width 69 height 10
click at [415, 268] on div "Table frame - 40diam legs 1800x800x730H" at bounding box center [361, 269] width 336 height 36
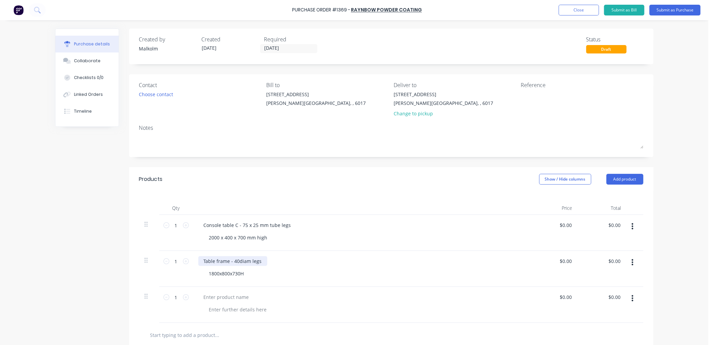
click at [252, 262] on div "Table frame - 40diam legs" at bounding box center [232, 261] width 69 height 10
click at [258, 261] on div "Table frame - 40diam legs" at bounding box center [232, 261] width 69 height 10
click at [321, 238] on div "2000 x 400 x 700 mm high" at bounding box center [364, 238] width 320 height 10
click at [287, 226] on div "Console table C - 75 x 25 mm tube legs" at bounding box center [247, 225] width 98 height 10
click at [257, 213] on div at bounding box center [361, 207] width 336 height 13
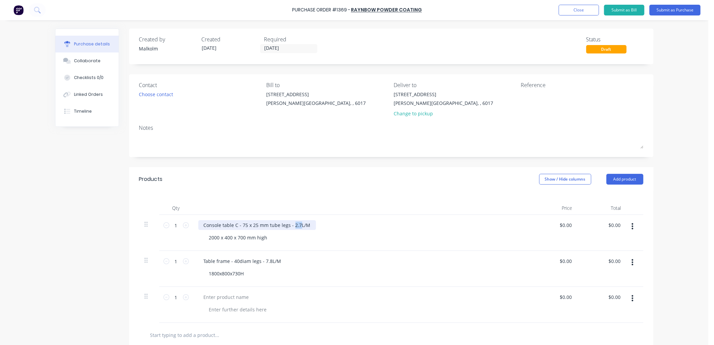
drag, startPoint x: 296, startPoint y: 225, endPoint x: 291, endPoint y: 234, distance: 9.6
click at [290, 227] on div "Console table C - 75 x 25 mm tube legs - 2.7L/M" at bounding box center [257, 225] width 118 height 10
click at [322, 250] on div "Console table C - 75 x 25 mm tube legs - 7.8L/M 2000 x 400 x 700 mm high" at bounding box center [361, 233] width 336 height 36
click at [227, 296] on div at bounding box center [226, 297] width 56 height 10
click at [233, 311] on div at bounding box center [238, 310] width 69 height 10
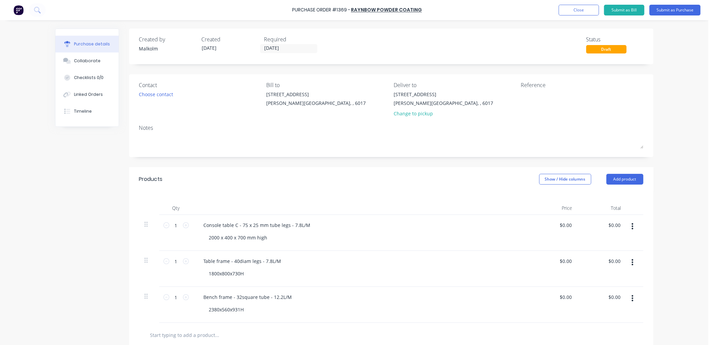
click at [321, 315] on div "Bench frame - 32square tube - 12.2L/M 2380x560x931H" at bounding box center [361, 305] width 336 height 36
click at [274, 261] on div "Table frame - 40diam legs - 7.8L/M" at bounding box center [242, 261] width 88 height 10
click at [335, 279] on div "Table frame - 40diam legs - 7.8L/M - Primer 1st 1800x800x730H" at bounding box center [361, 269] width 336 height 36
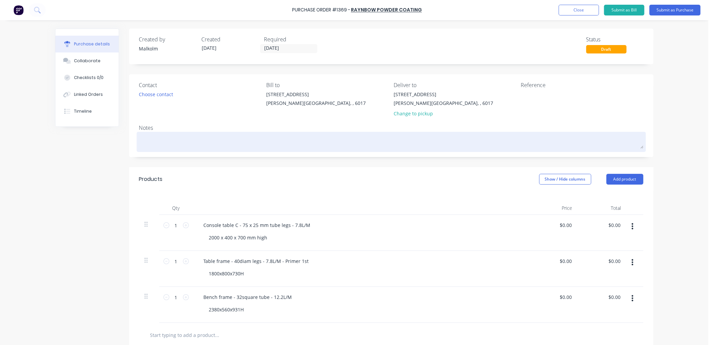
click at [157, 137] on textarea at bounding box center [391, 140] width 504 height 15
type textarea "x"
type textarea "#"
type textarea "x"
type textarea "P"
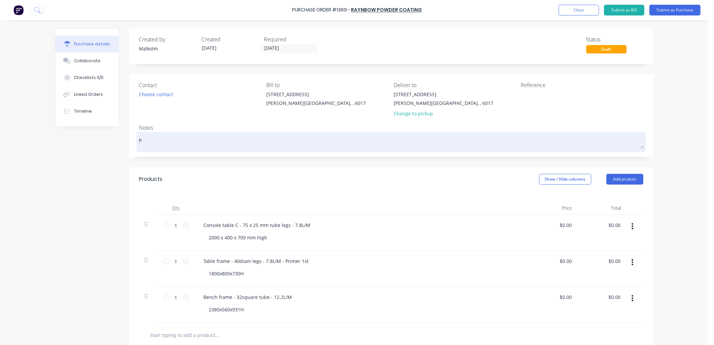
type textarea "x"
type textarea "PC"
type textarea "x"
type textarea "PC"
type textarea "x"
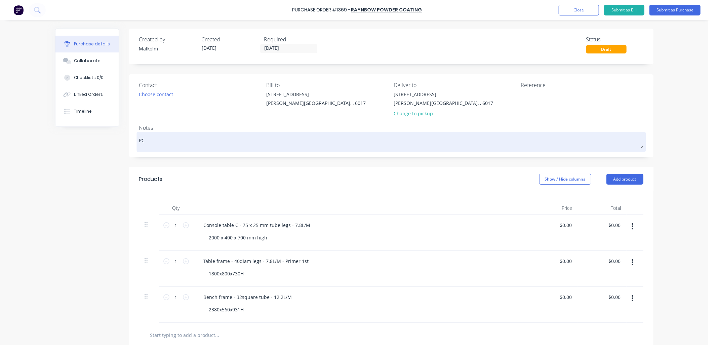
type textarea "PC B"
type textarea "x"
type textarea "PC Bl"
type textarea "x"
type textarea "PC Bla"
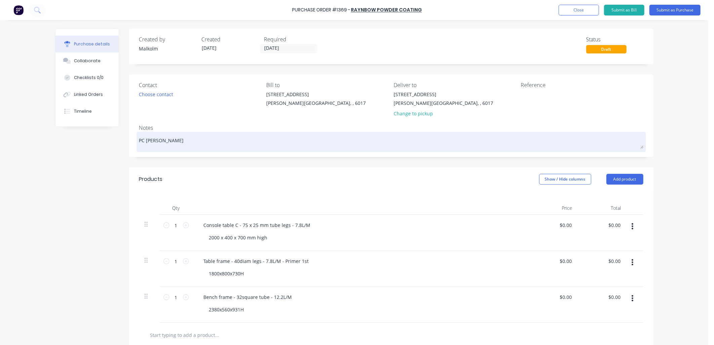
type textarea "x"
type textarea "PC Blac"
type textarea "x"
type textarea "PC Black"
type textarea "x"
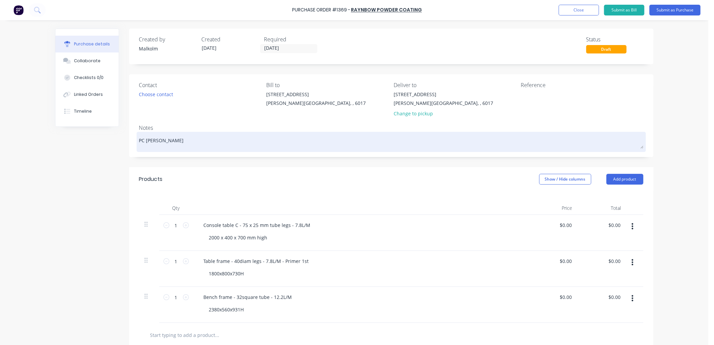
type textarea "PC Black"
type textarea "x"
type textarea "PC Black A"
type textarea "x"
type textarea "PC Black Ac"
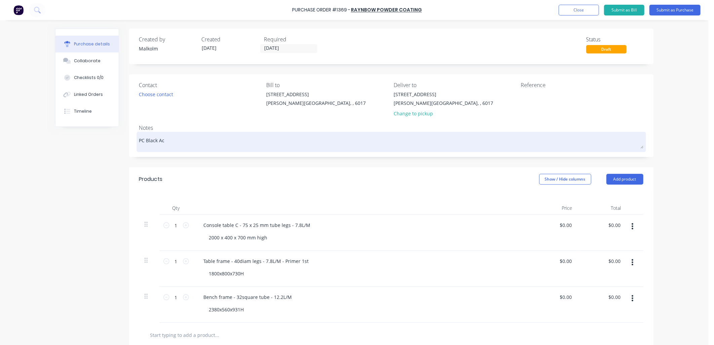
type textarea "x"
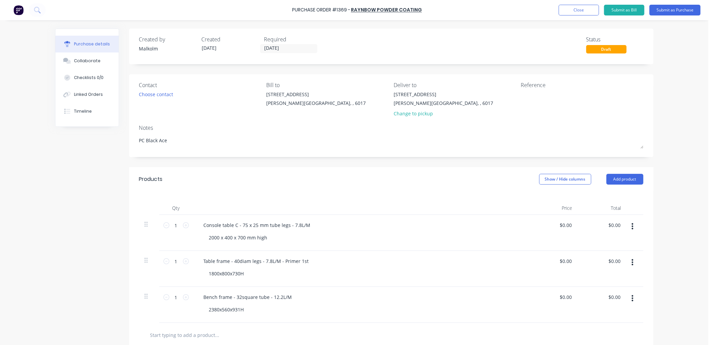
type textarea "PC Black Ace"
type textarea "x"
type textarea "PC Black Ace"
click at [543, 87] on div "Reference" at bounding box center [582, 85] width 122 height 8
click at [540, 94] on textarea at bounding box center [563, 98] width 84 height 15
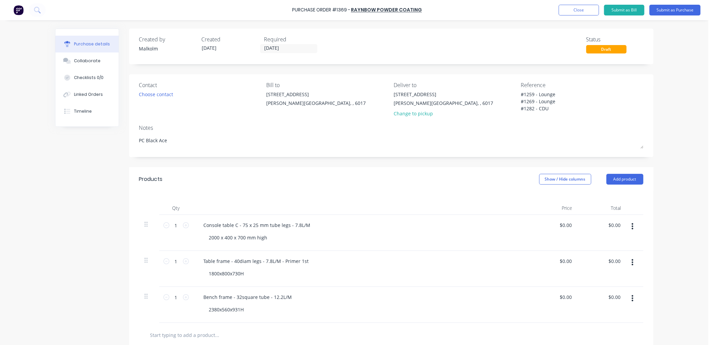
type textarea "#1259 - Lounge #1269 - Lounge #1282 - CDU"
type textarea "x"
type textarea "#1259 - Lounge #1269 - Lounge #1282 - CDU"
click at [509, 128] on div "Notes" at bounding box center [391, 128] width 504 height 8
click at [667, 11] on button "Submit as Purchase" at bounding box center [675, 10] width 51 height 11
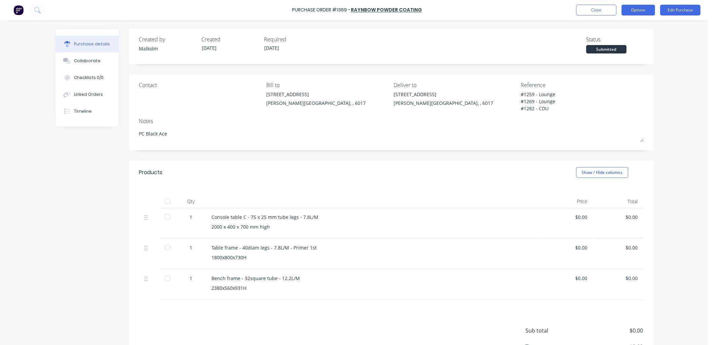
click at [631, 8] on button "Options" at bounding box center [639, 10] width 34 height 11
click at [624, 26] on div "Print / Email" at bounding box center [623, 28] width 52 height 10
click at [621, 55] on div "Without pricing" at bounding box center [623, 54] width 52 height 10
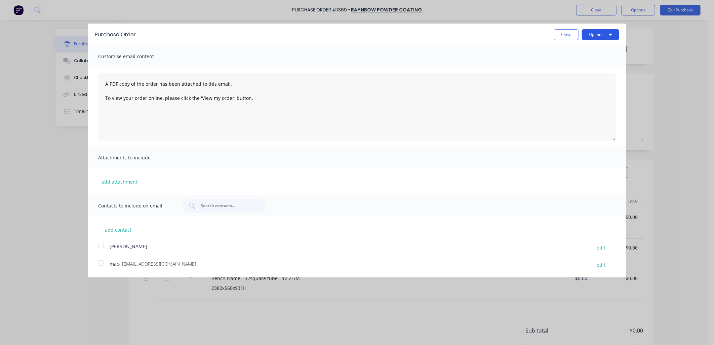
click at [601, 32] on button "Options" at bounding box center [600, 34] width 37 height 11
click at [578, 51] on div "Print" at bounding box center [587, 52] width 52 height 10
type textarea "x"
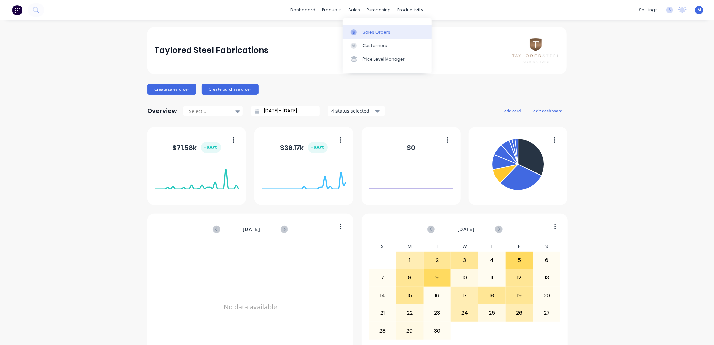
click at [358, 29] on div at bounding box center [356, 32] width 10 height 6
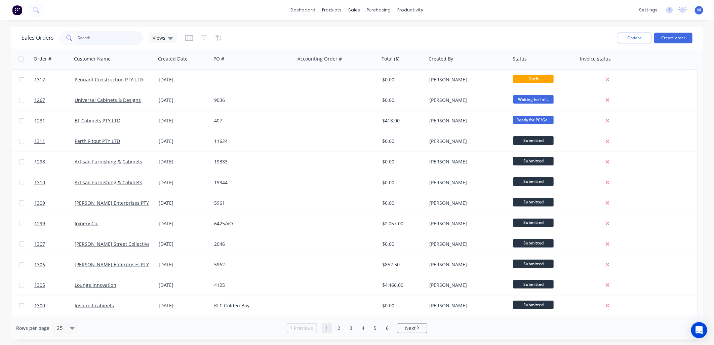
click at [88, 38] on input "text" at bounding box center [111, 37] width 66 height 13
type input "1273"
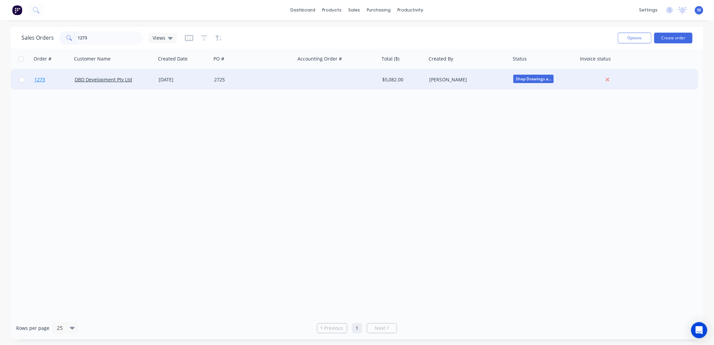
click at [44, 81] on span "1273" at bounding box center [39, 79] width 11 height 7
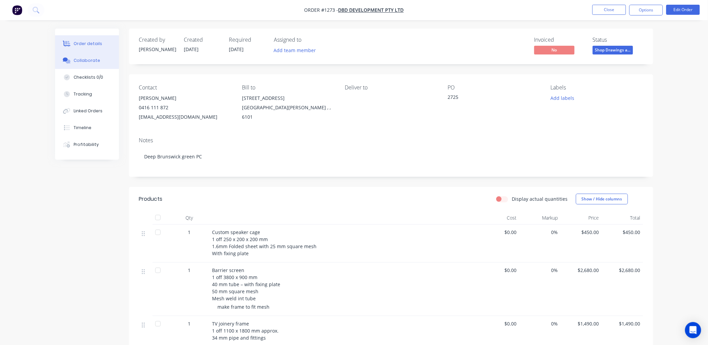
click at [94, 62] on div "Collaborate" at bounding box center [87, 60] width 27 height 6
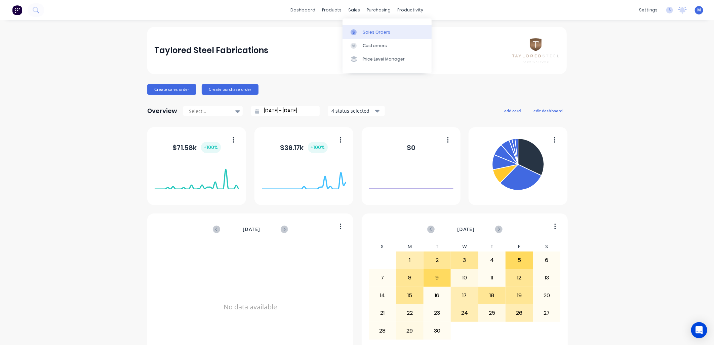
click at [363, 31] on div "Sales Orders" at bounding box center [377, 32] width 28 height 6
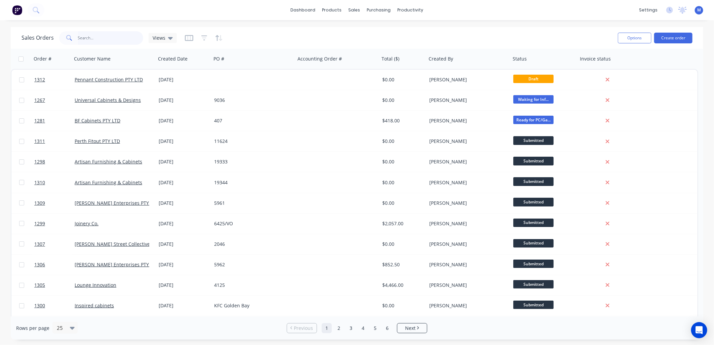
click at [102, 38] on input "text" at bounding box center [111, 37] width 66 height 13
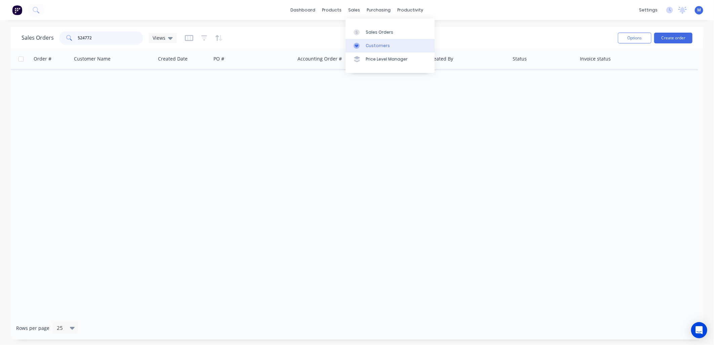
type input "524772"
click at [367, 45] on div "Customers" at bounding box center [378, 46] width 24 height 6
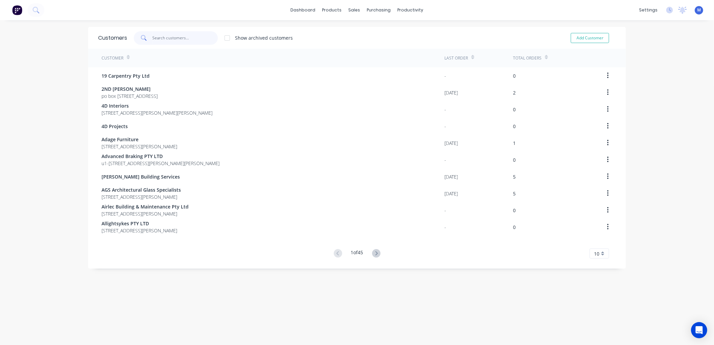
click at [167, 36] on input "text" at bounding box center [186, 37] width 66 height 13
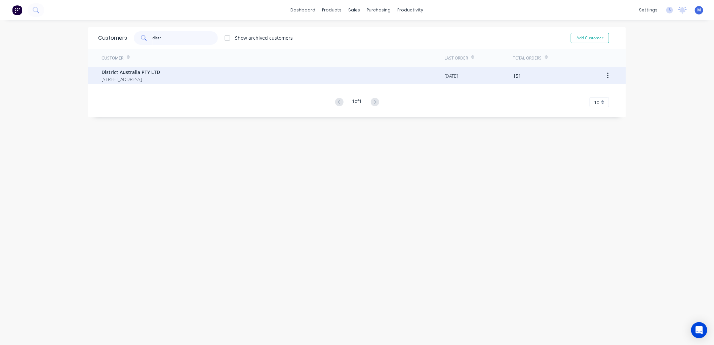
type input "distr"
click at [151, 69] on span "District Australia PTY LTD" at bounding box center [131, 72] width 58 height 7
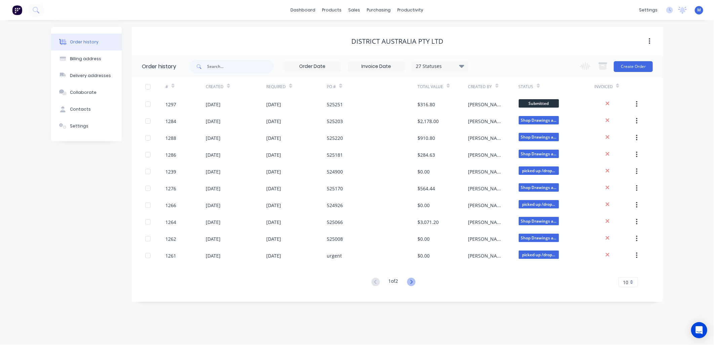
click at [413, 283] on icon at bounding box center [411, 282] width 2 height 4
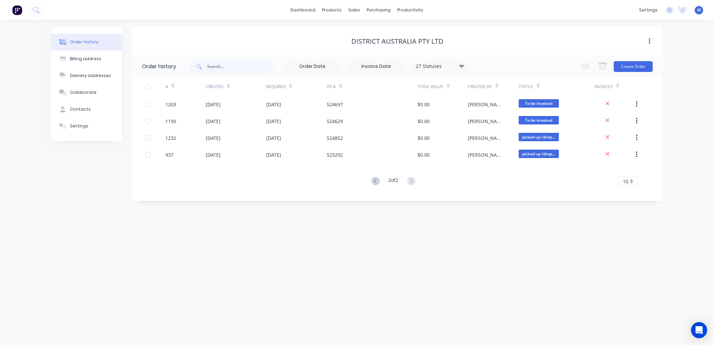
click at [457, 64] on div "27 Statuses" at bounding box center [440, 66] width 56 height 7
click at [480, 161] on div "Archived" at bounding box center [454, 160] width 84 height 13
click at [496, 157] on label at bounding box center [496, 157] width 0 height 0
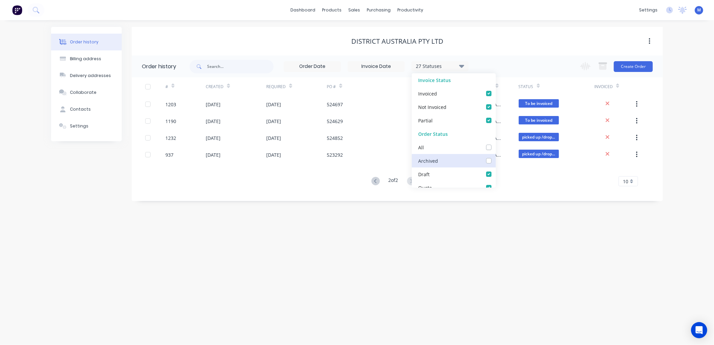
click at [496, 161] on input "checkbox" at bounding box center [498, 160] width 5 height 6
checkbox input "true"
click at [513, 46] on div "District Australia PTY LTD" at bounding box center [397, 41] width 531 height 12
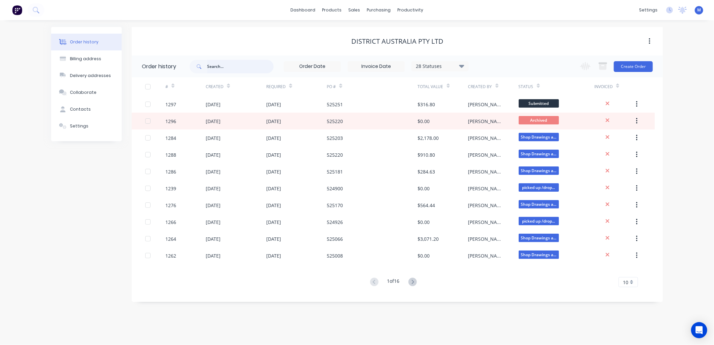
click at [223, 69] on input "text" at bounding box center [240, 66] width 67 height 13
type input "524772"
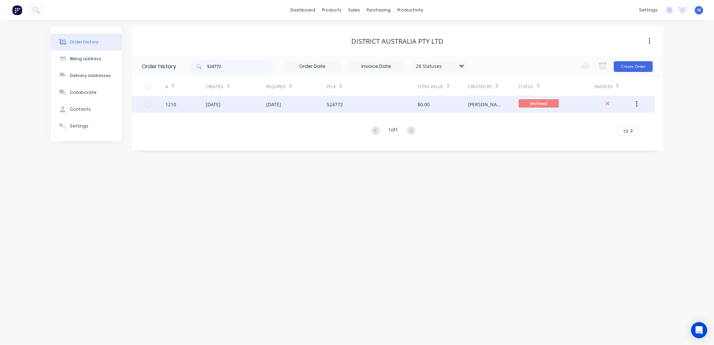
click at [221, 106] on div "[DATE]" at bounding box center [213, 104] width 15 height 7
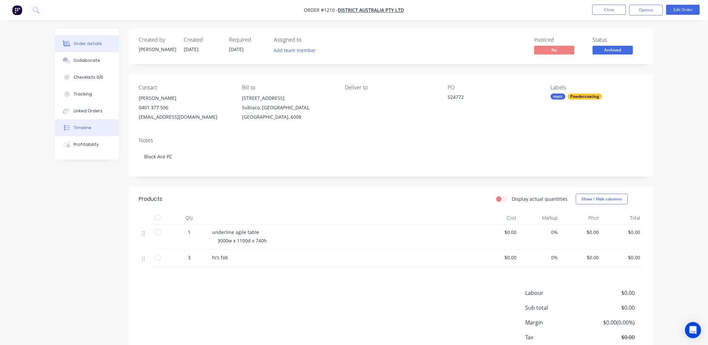
click at [82, 125] on div "Timeline" at bounding box center [83, 128] width 18 height 6
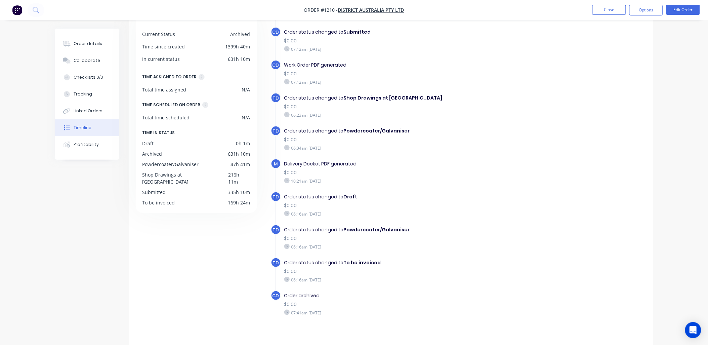
scroll to position [50, 0]
click at [92, 107] on button "Linked Orders" at bounding box center [87, 111] width 64 height 17
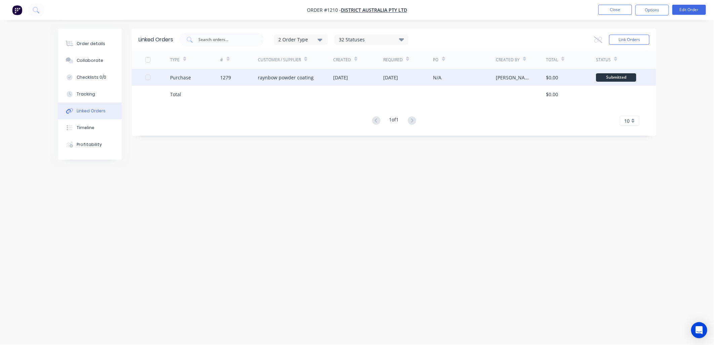
click at [301, 78] on div "raynbow powder coating" at bounding box center [286, 77] width 56 height 7
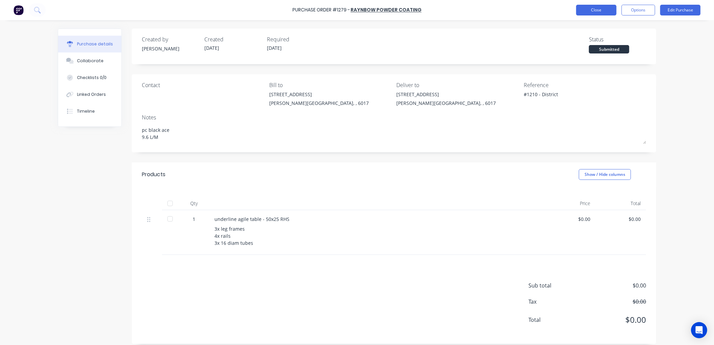
click at [589, 9] on button "Close" at bounding box center [596, 10] width 40 height 11
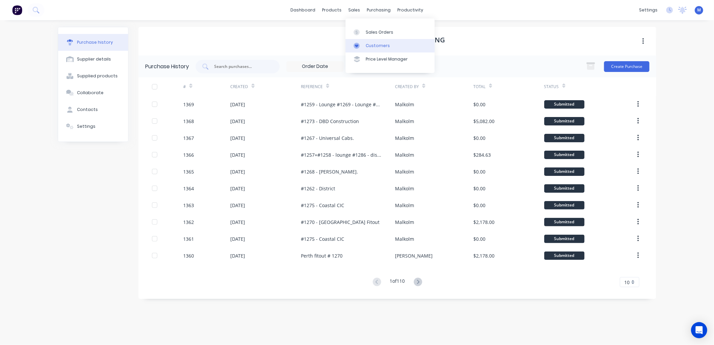
click at [370, 42] on link "Customers" at bounding box center [390, 45] width 89 height 13
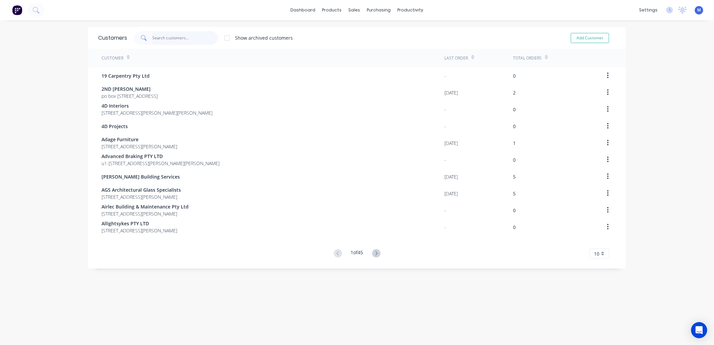
click at [182, 39] on input "text" at bounding box center [186, 37] width 66 height 13
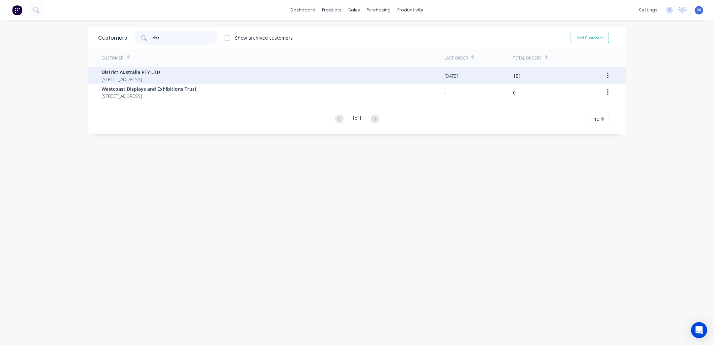
type input "dist"
click at [133, 71] on span "District Australia PTY LTD" at bounding box center [131, 72] width 58 height 7
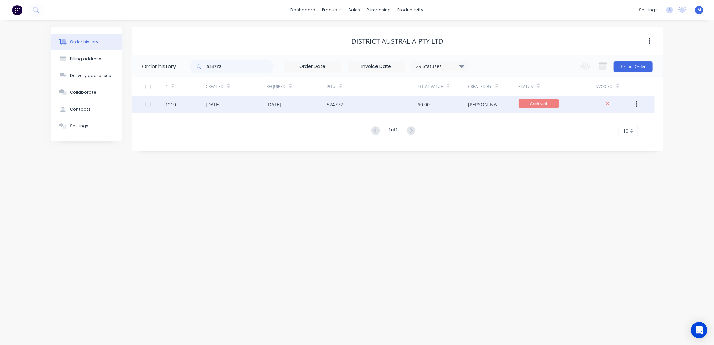
click at [216, 103] on div "[DATE]" at bounding box center [213, 104] width 15 height 7
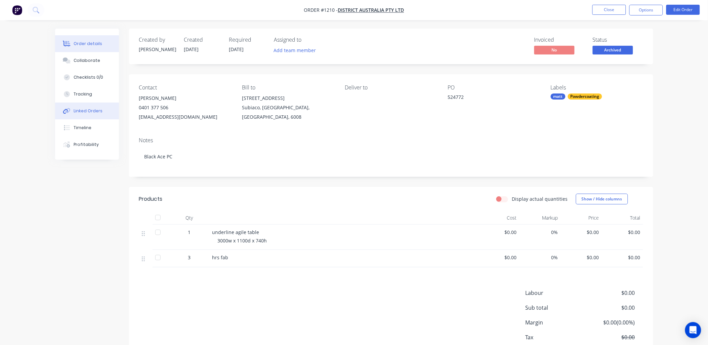
click at [85, 112] on div "Linked Orders" at bounding box center [88, 111] width 29 height 6
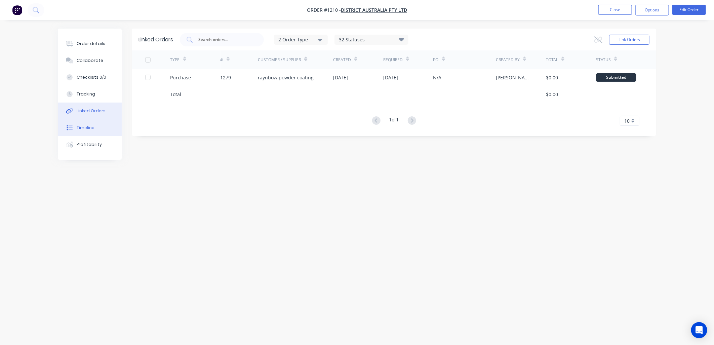
click at [83, 126] on div "Timeline" at bounding box center [86, 128] width 18 height 6
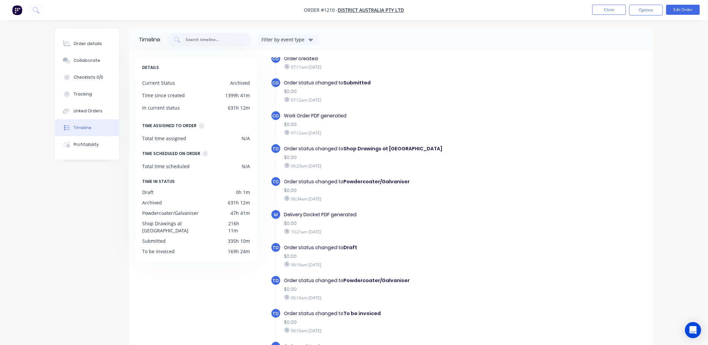
scroll to position [10, 0]
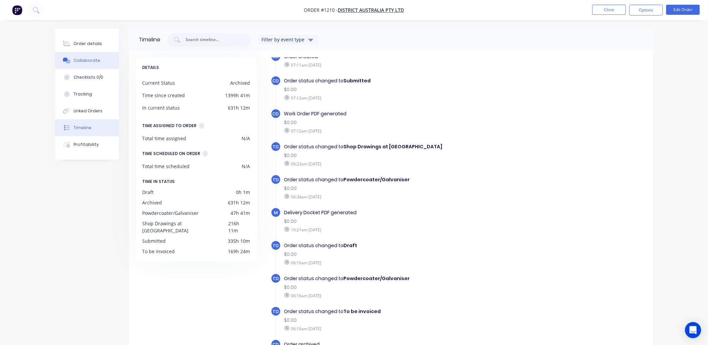
click at [88, 62] on div "Collaborate" at bounding box center [87, 60] width 27 height 6
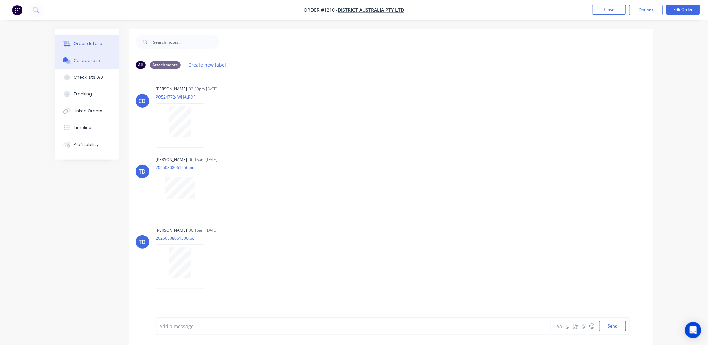
click at [88, 43] on div "Order details" at bounding box center [88, 44] width 29 height 6
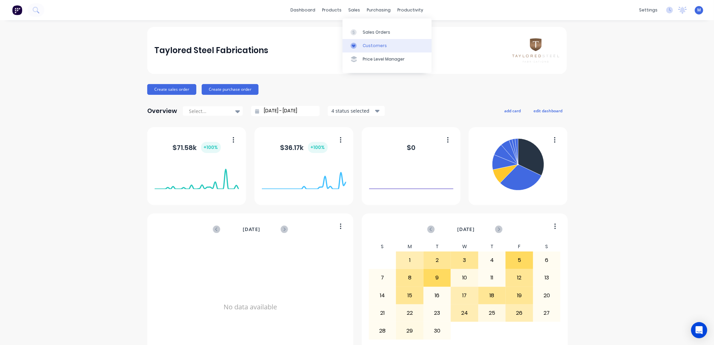
click at [359, 44] on div at bounding box center [356, 46] width 10 height 6
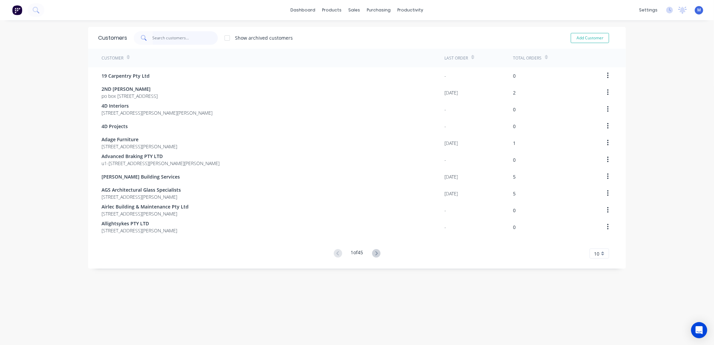
click at [186, 35] on input "text" at bounding box center [186, 37] width 66 height 13
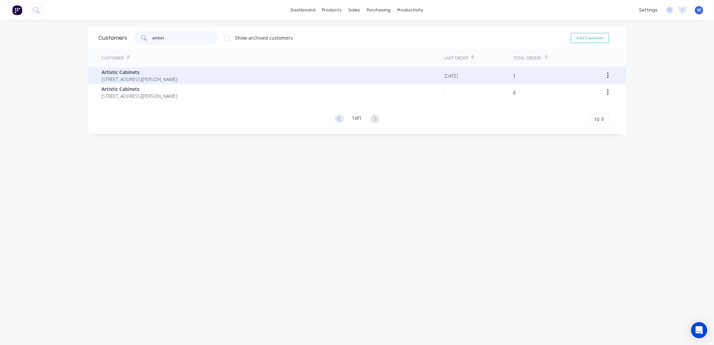
type input "artisti"
click at [136, 70] on span "Artistic Cabinets" at bounding box center [140, 72] width 76 height 7
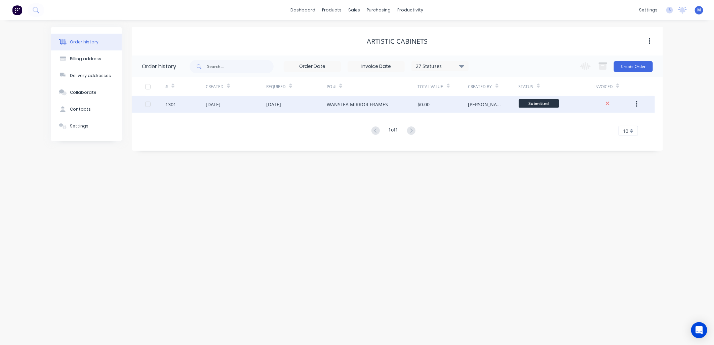
click at [237, 105] on div "[DATE]" at bounding box center [236, 104] width 61 height 17
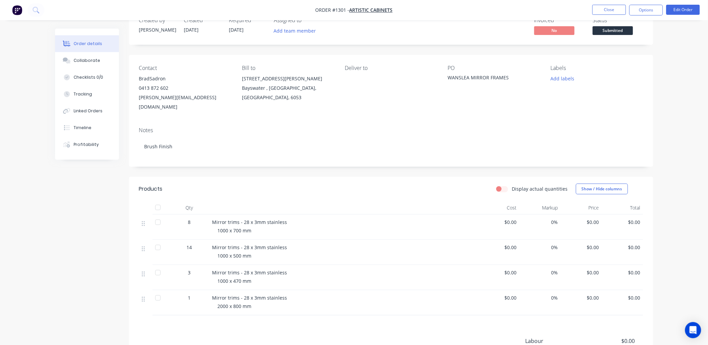
scroll to position [37, 0]
